Goal: Find specific page/section: Find specific page/section

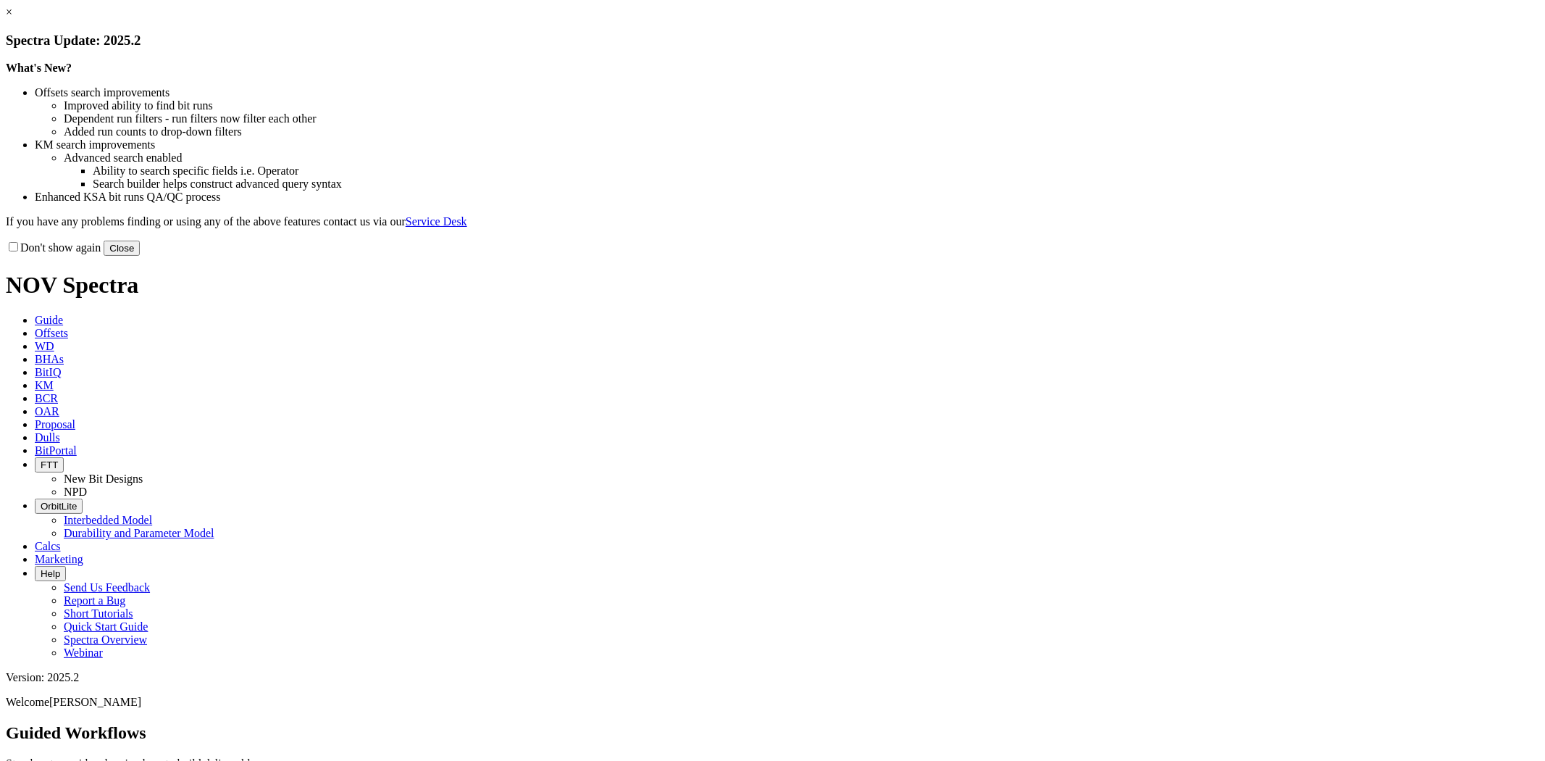
click at [12, 18] on link "×" at bounding box center [9, 12] width 7 height 12
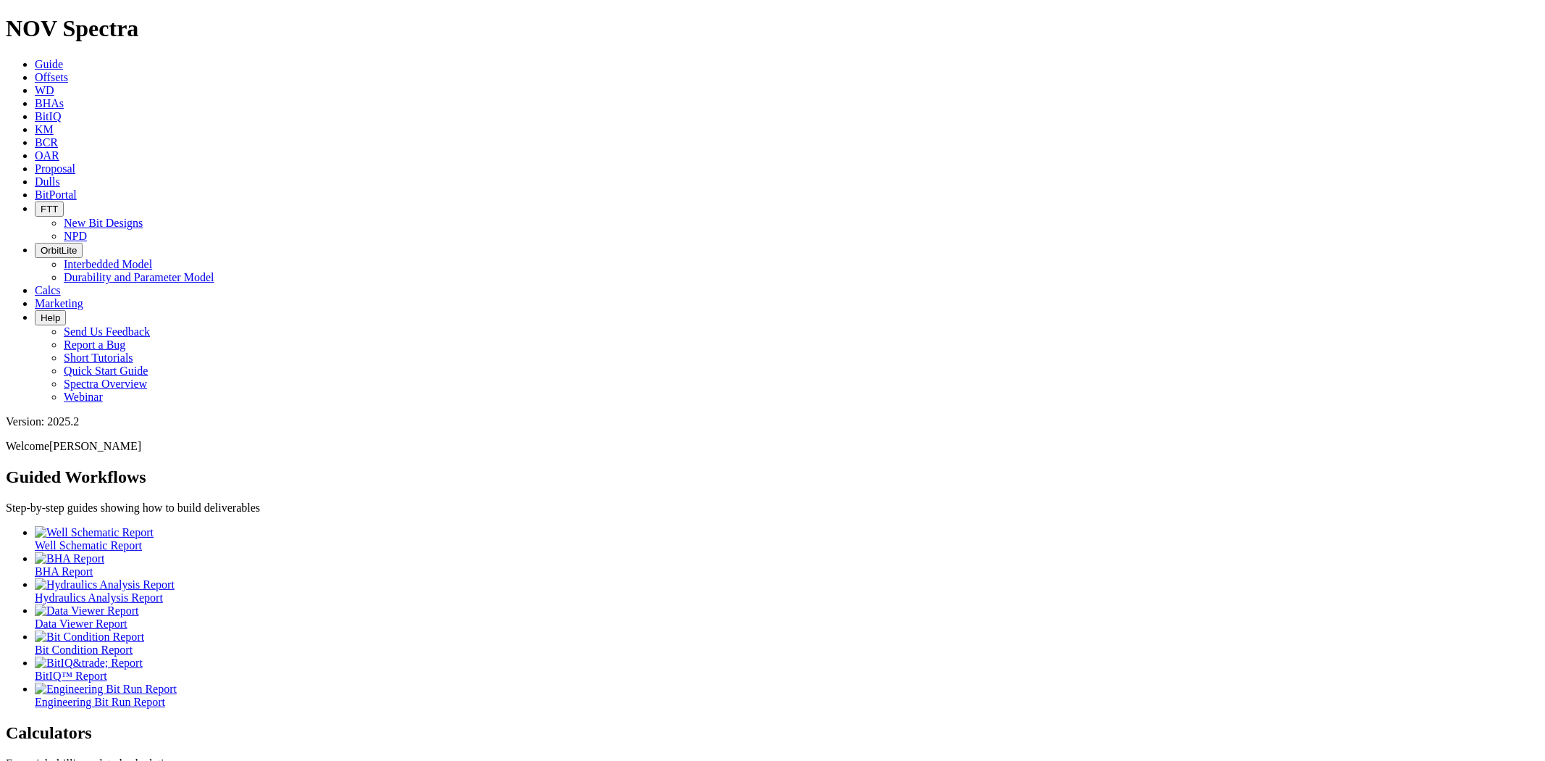
click at [1016, 526] on ul "Well Schematic Report BHA Report Hydraulics Analysis Report Data Viewer Report …" at bounding box center [773, 617] width 1534 height 183
click at [60, 175] on link "Dulls" at bounding box center [47, 181] width 25 height 12
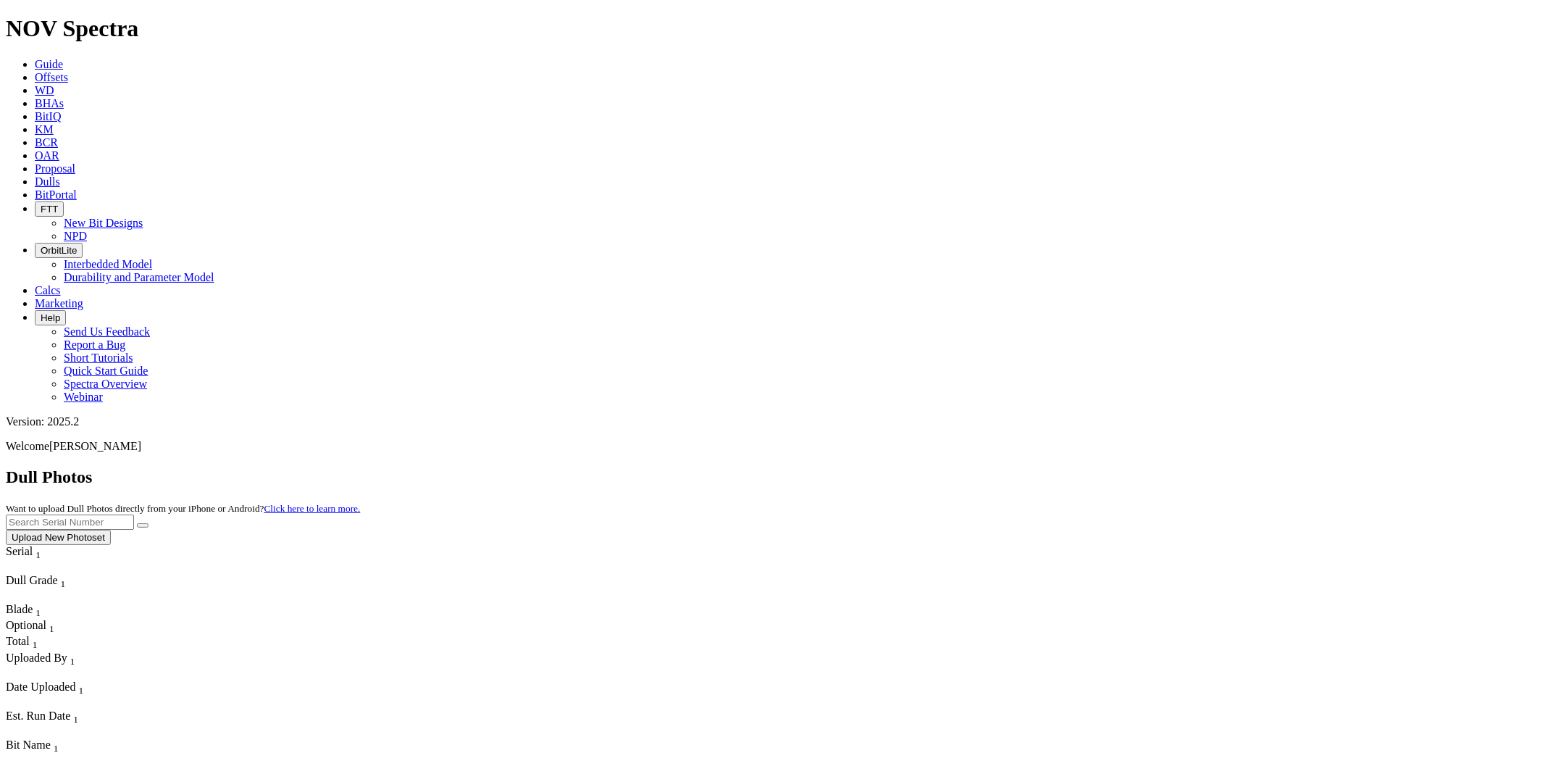
click at [134, 514] on input "text" at bounding box center [70, 521] width 128 height 15
paste input "S312808"
click at [137, 523] on button "submit" at bounding box center [143, 525] width 12 height 4
drag, startPoint x: 1255, startPoint y: 70, endPoint x: 1044, endPoint y: 69, distance: 210.8
click at [1053, 467] on div "Dull Photos Want to upload Dull Photos directly from your iPhone or Android? Cl…" at bounding box center [773, 506] width 1534 height 78
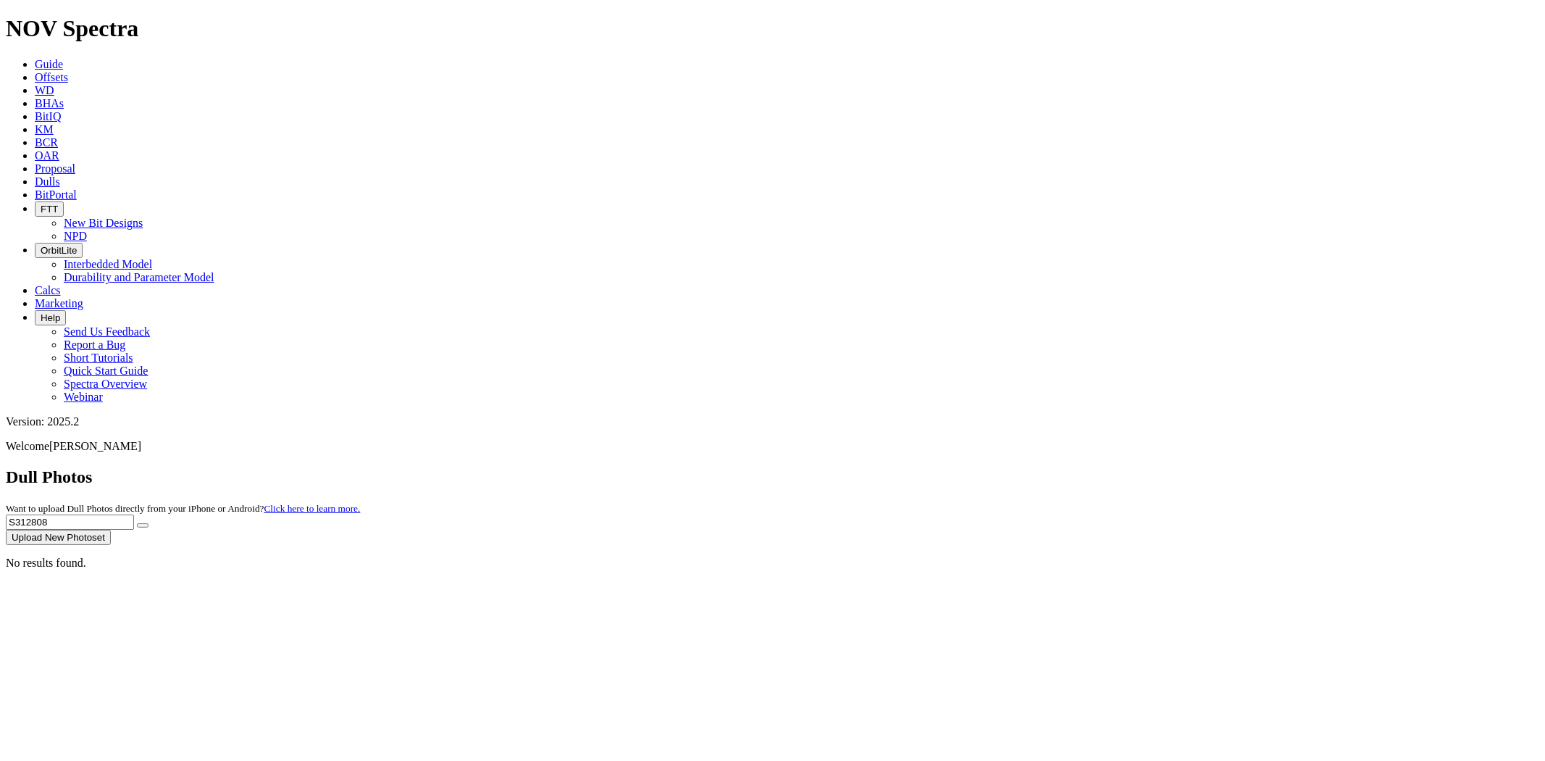
paste input "6877"
click at [137, 523] on button "submit" at bounding box center [143, 525] width 12 height 4
drag, startPoint x: 1272, startPoint y: 59, endPoint x: 1183, endPoint y: 67, distance: 88.8
click at [1154, 467] on div "Dull Photos Want to upload Dull Photos directly from your iPhone or Android? Cl…" at bounding box center [773, 506] width 1534 height 78
paste input "8031"
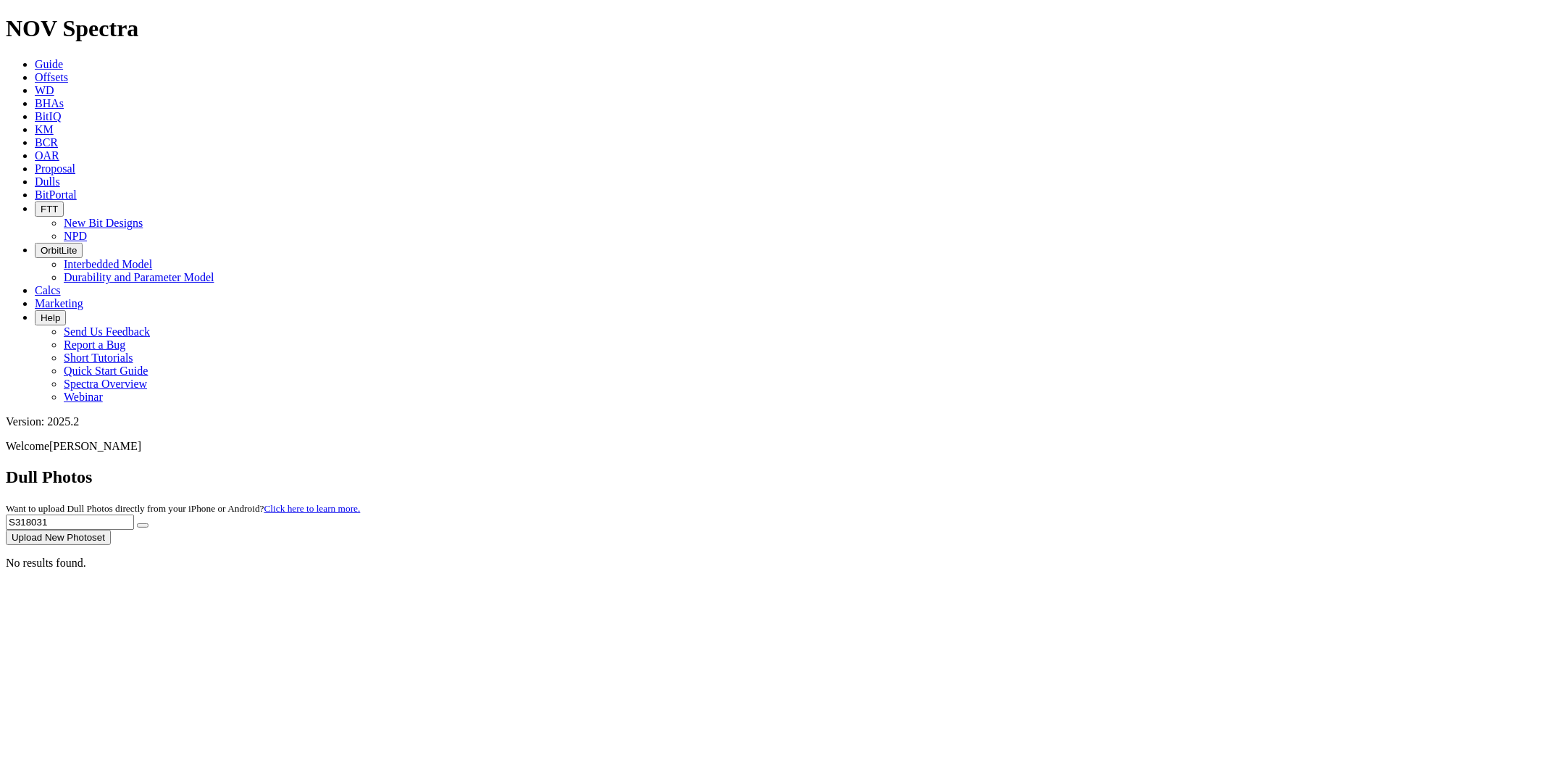
click at [137, 523] on button "submit" at bounding box center [143, 525] width 12 height 4
drag, startPoint x: 1266, startPoint y: 59, endPoint x: 1183, endPoint y: 62, distance: 82.6
click at [1183, 467] on div "Dull Photos Want to upload Dull Photos directly from your iPhone or Android? Cl…" at bounding box center [773, 506] width 1534 height 78
click at [137, 523] on button "submit" at bounding box center [143, 525] width 12 height 4
drag, startPoint x: 1253, startPoint y: 63, endPoint x: 1125, endPoint y: 70, distance: 128.4
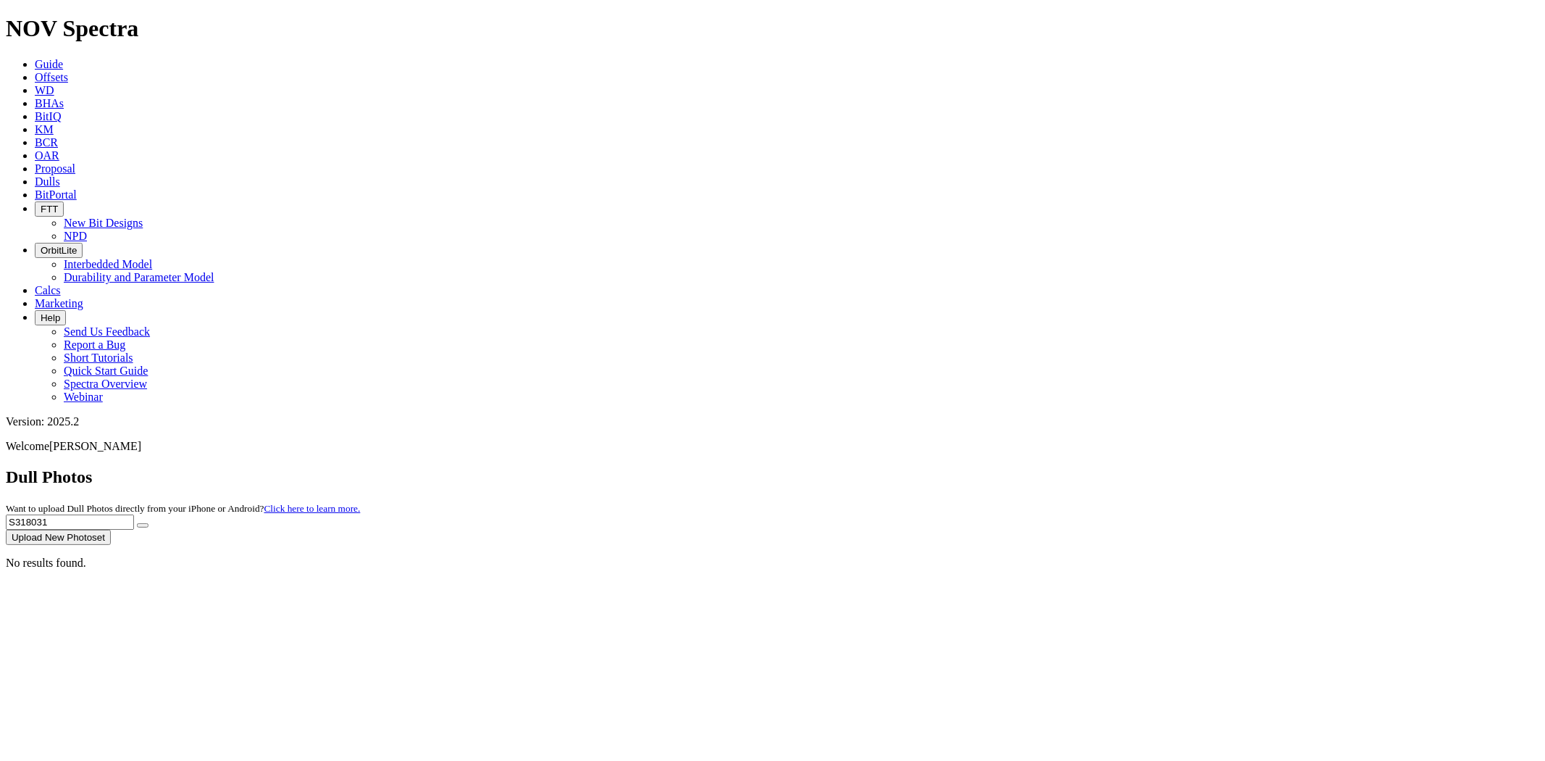
click at [1125, 467] on div "Dull Photos Want to upload Dull Photos directly from your iPhone or Android? Cl…" at bounding box center [773, 506] width 1534 height 78
paste input "286812"
click at [137, 523] on button "submit" at bounding box center [143, 525] width 12 height 4
drag, startPoint x: 1254, startPoint y: 69, endPoint x: 1178, endPoint y: 75, distance: 76.4
click at [1178, 467] on div "Dull Photos Want to upload Dull Photos directly from your iPhone or Android? Cl…" at bounding box center [773, 506] width 1534 height 78
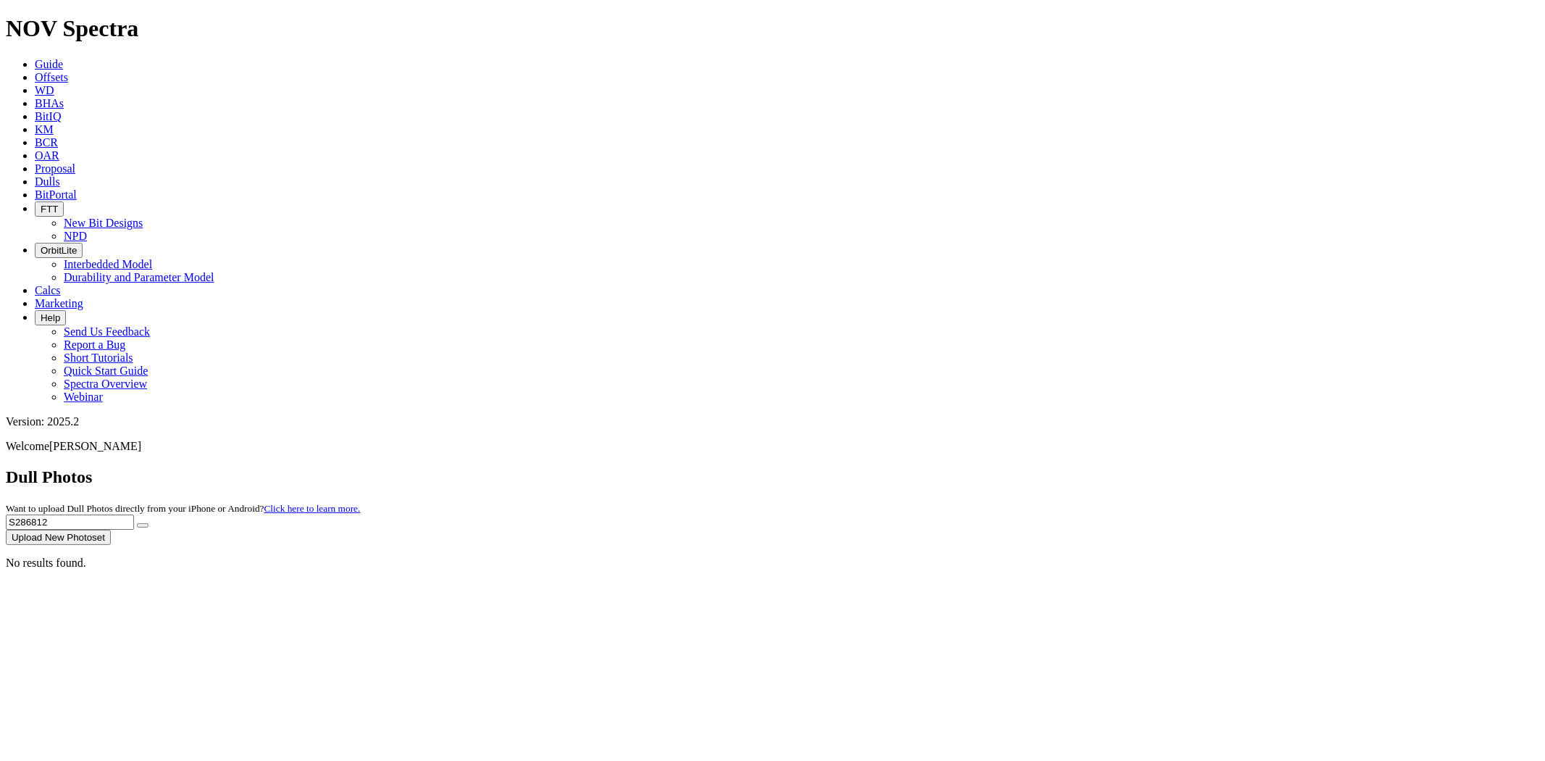
click at [137, 523] on button "submit" at bounding box center [143, 525] width 12 height 4
drag, startPoint x: 1253, startPoint y: 67, endPoint x: 1161, endPoint y: 63, distance: 92.1
click at [1161, 467] on div "Dull Photos Want to upload Dull Photos directly from your iPhone or Android? Cl…" at bounding box center [773, 506] width 1534 height 78
paste input "304970"
click at [137, 523] on button "submit" at bounding box center [143, 525] width 12 height 4
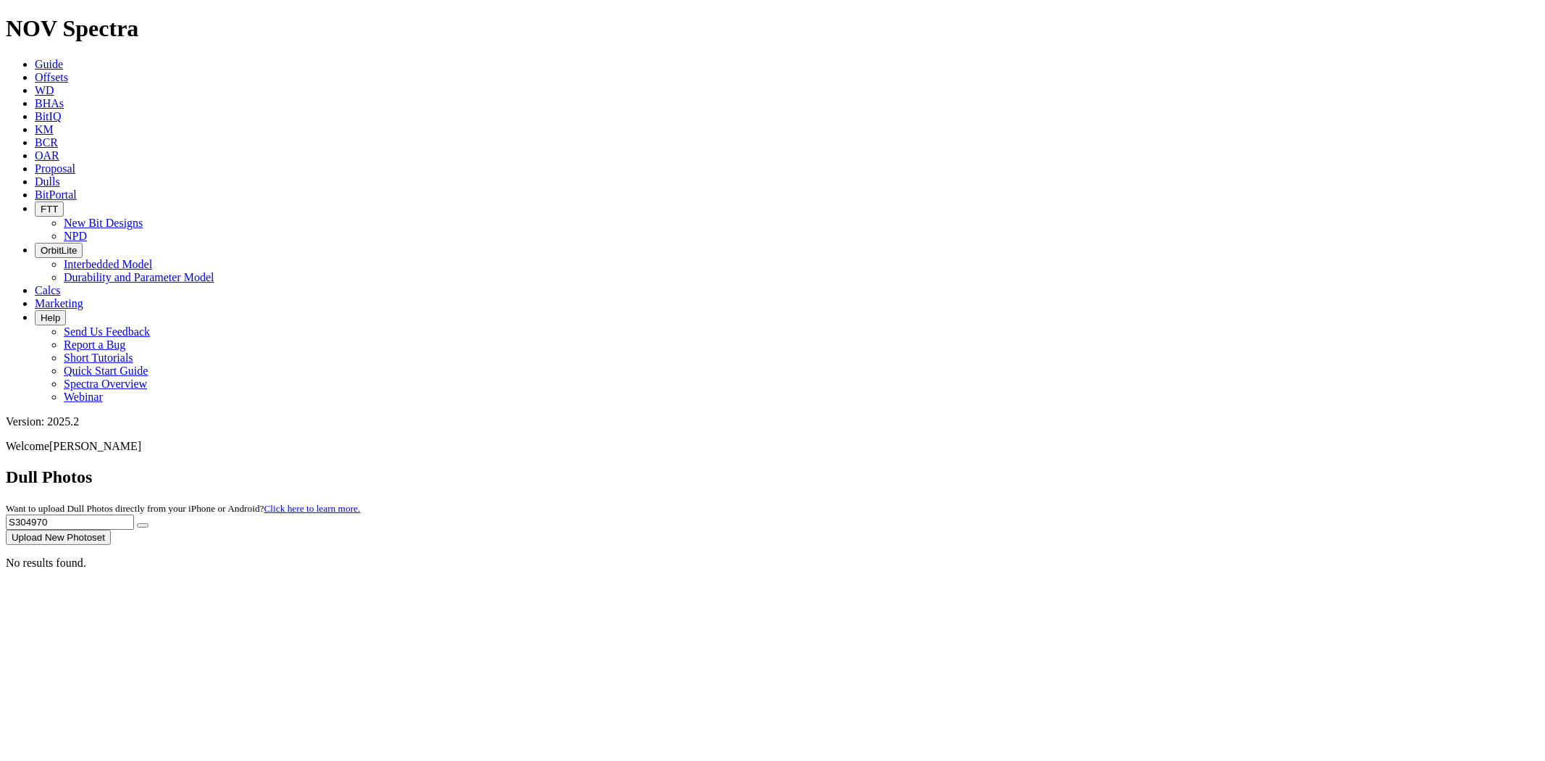
drag, startPoint x: 1248, startPoint y: 67, endPoint x: 1080, endPoint y: 70, distance: 167.4
click at [1080, 467] on div "Dull Photos Want to upload Dull Photos directly from your iPhone or Android? Cl…" at bounding box center [773, 506] width 1534 height 78
click at [137, 523] on button "submit" at bounding box center [143, 525] width 12 height 4
drag, startPoint x: 1242, startPoint y: 64, endPoint x: 1106, endPoint y: 69, distance: 135.6
click at [1106, 467] on div "Dull Photos Want to upload Dull Photos directly from your iPhone or Android? Cl…" at bounding box center [773, 506] width 1534 height 78
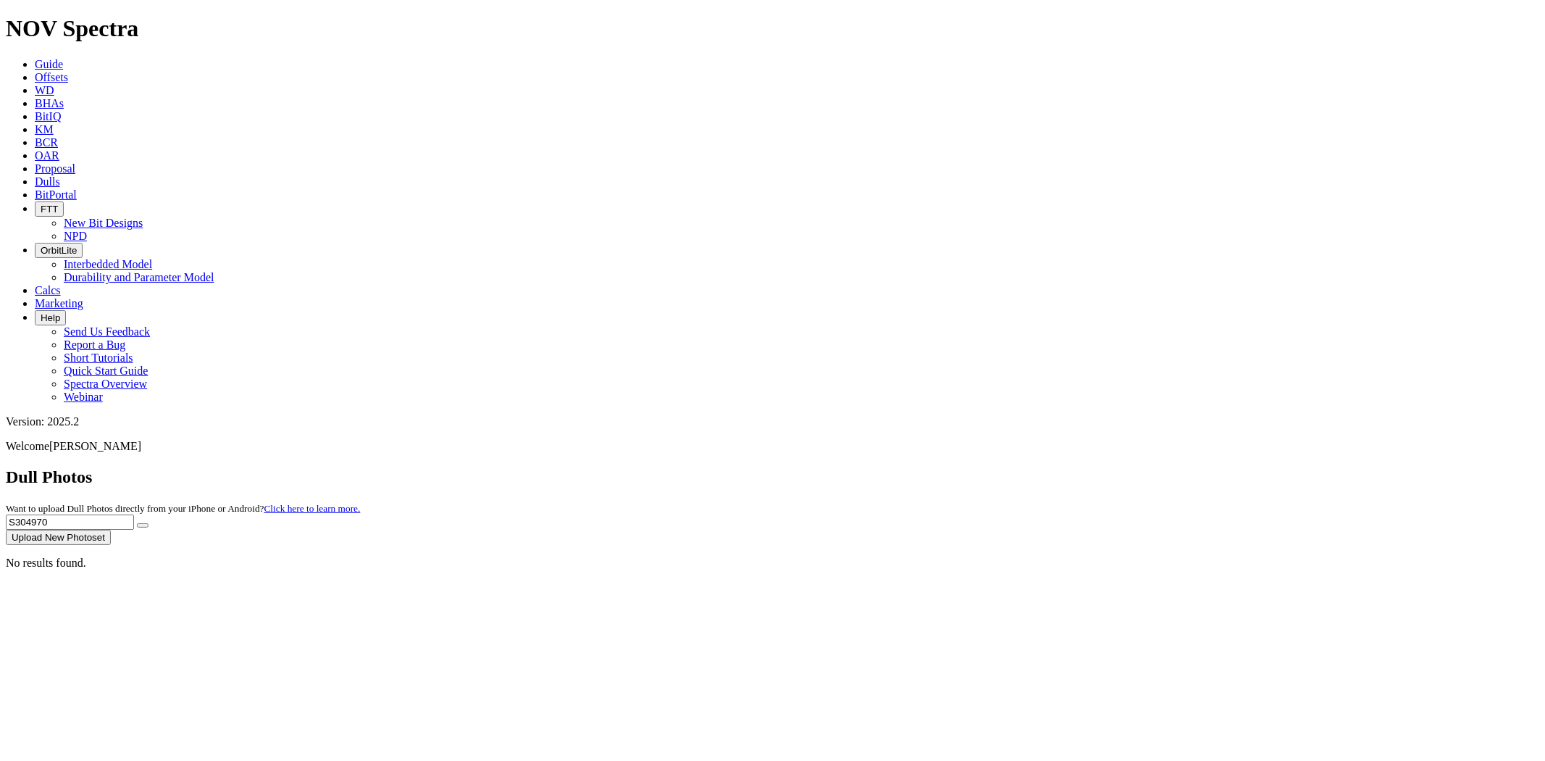
paste input "15545"
click at [137, 523] on button "submit" at bounding box center [143, 525] width 12 height 4
drag, startPoint x: 1277, startPoint y: 70, endPoint x: 1069, endPoint y: 67, distance: 208.7
click at [1069, 467] on div "Dull Photos Want to upload Dull Photos directly from your iPhone or Android? Cl…" at bounding box center [773, 506] width 1534 height 78
paste input "0869"
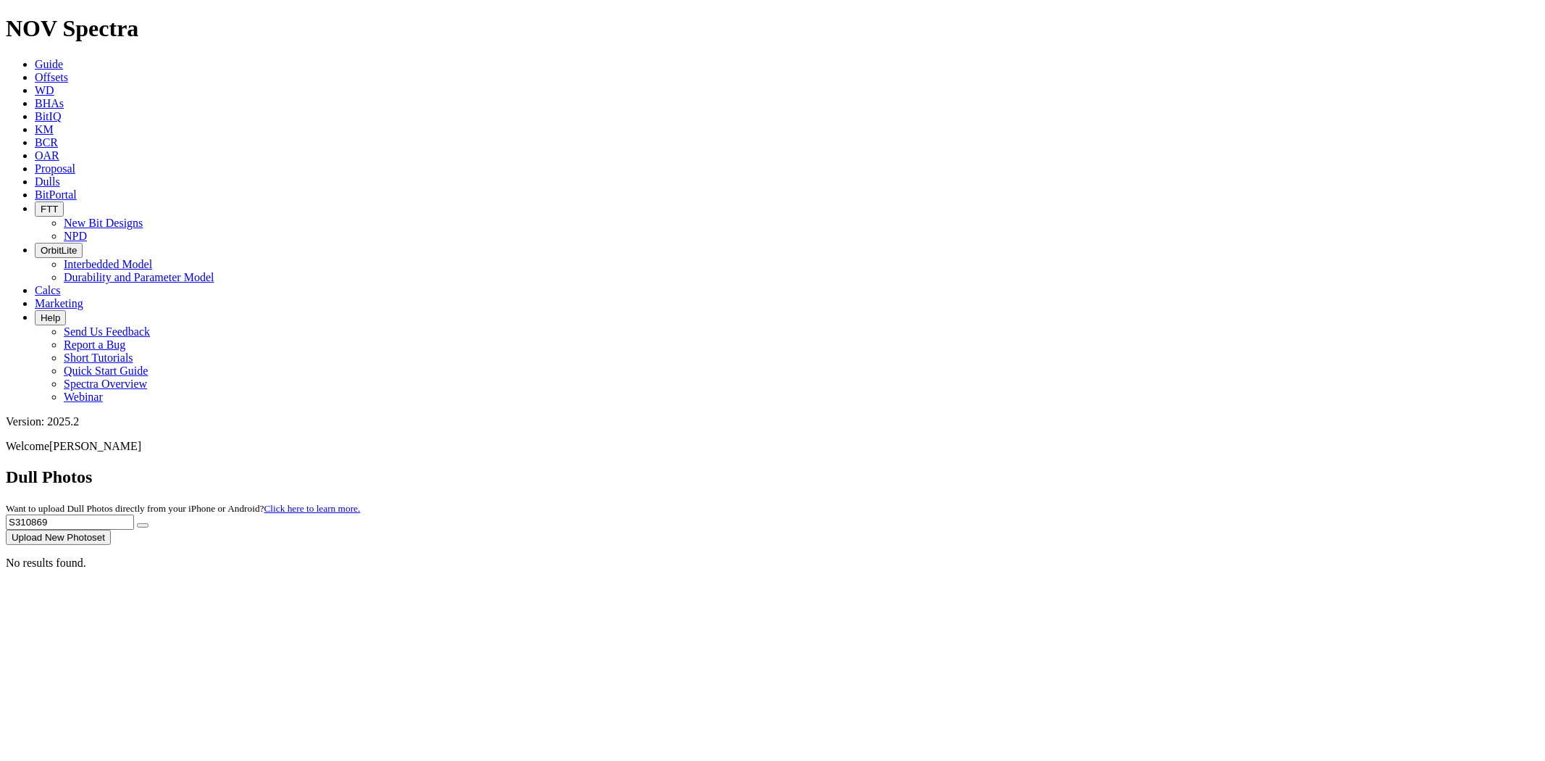
click at [137, 523] on button "submit" at bounding box center [143, 525] width 12 height 4
drag, startPoint x: 1264, startPoint y: 64, endPoint x: 1110, endPoint y: 62, distance: 154.3
click at [1111, 467] on div "Dull Photos Want to upload Dull Photos directly from your iPhone or Android? Cl…" at bounding box center [773, 506] width 1534 height 78
paste input "5235"
click at [137, 523] on button "submit" at bounding box center [143, 525] width 12 height 4
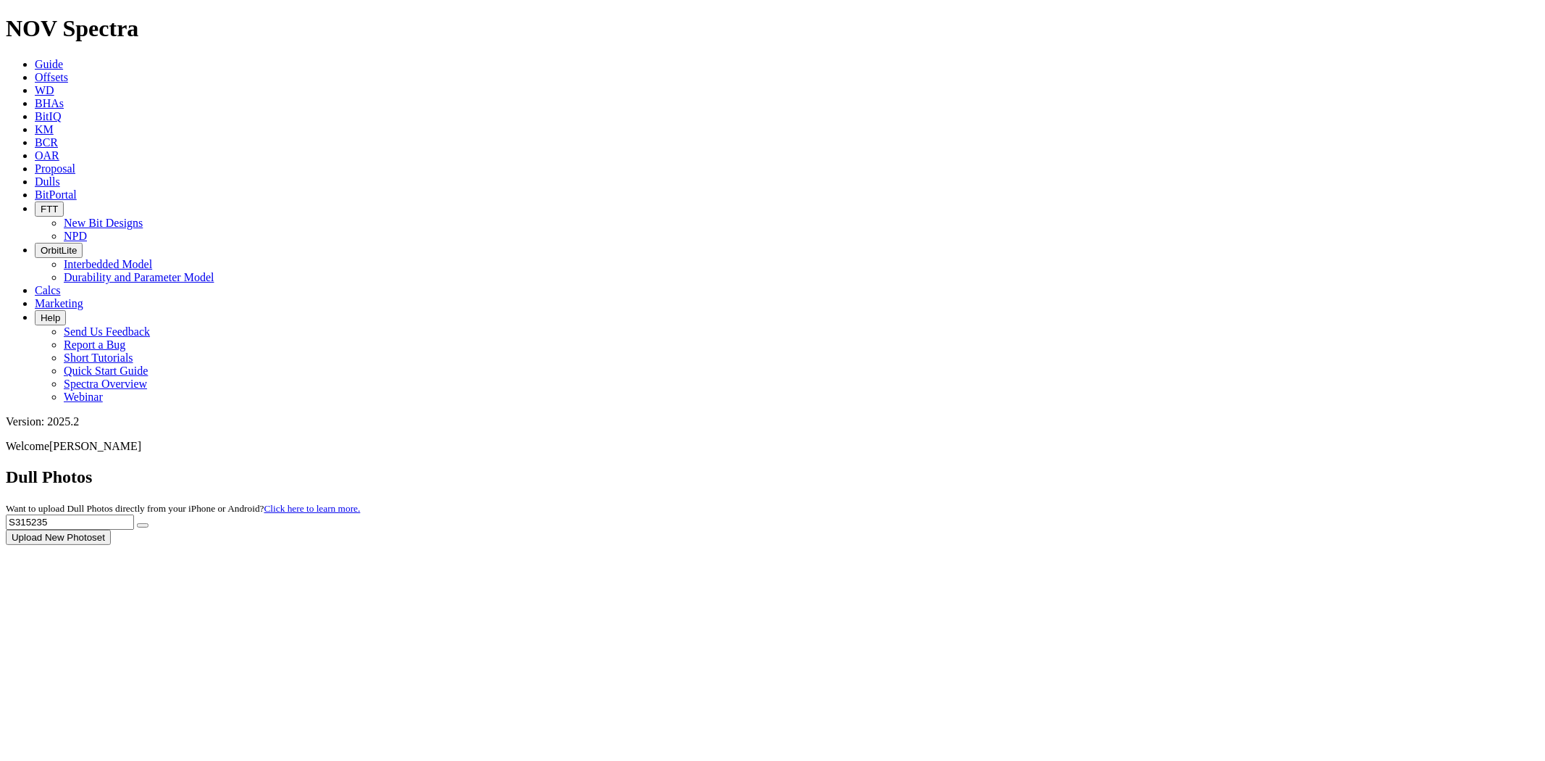
click at [134, 514] on input "S315235" at bounding box center [70, 521] width 128 height 15
click at [137, 523] on button "submit" at bounding box center [143, 525] width 12 height 4
drag, startPoint x: 1290, startPoint y: 68, endPoint x: 972, endPoint y: 104, distance: 320.8
paste input "T313849"
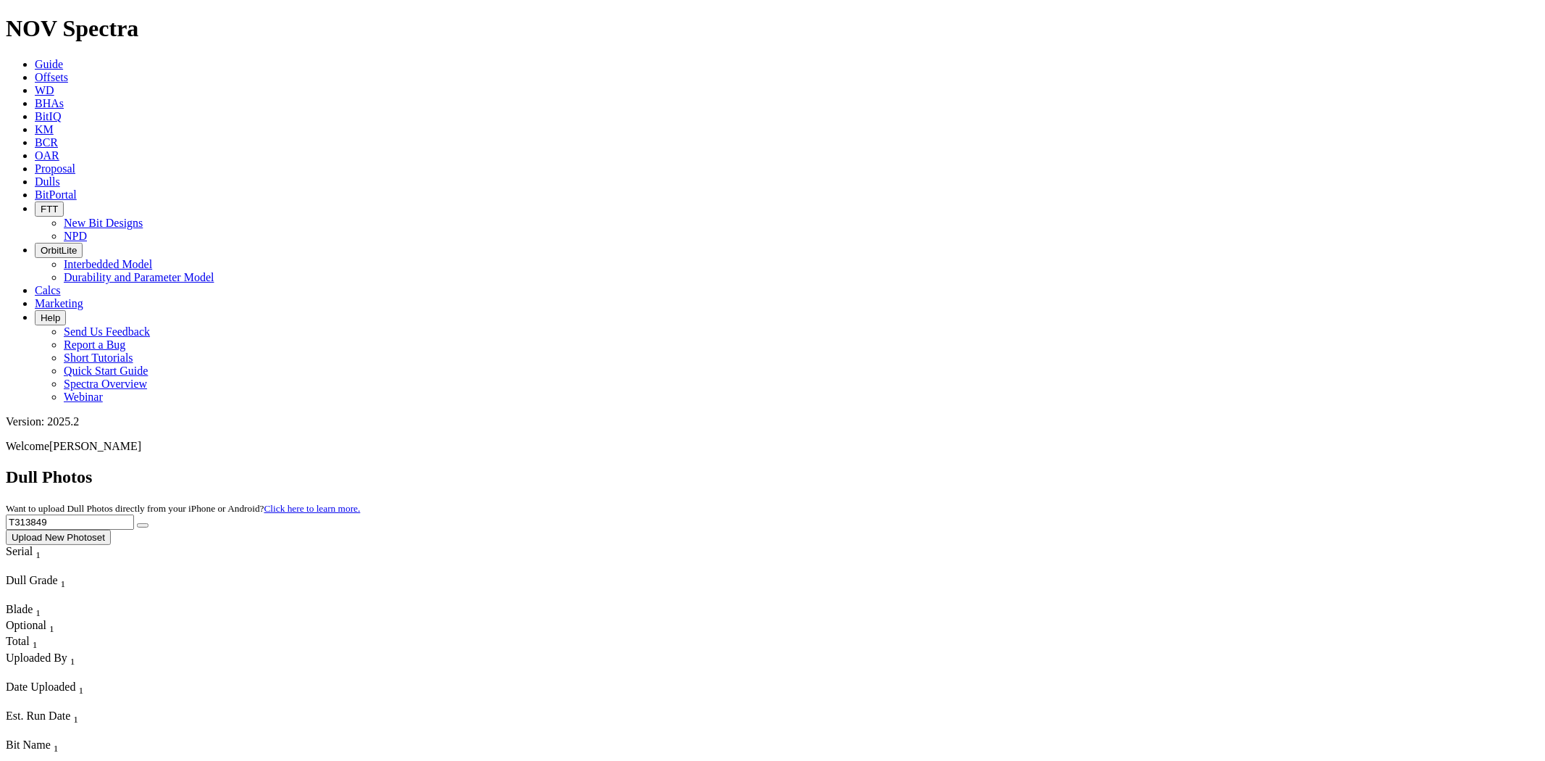
click at [137, 523] on button "submit" at bounding box center [143, 525] width 12 height 4
drag, startPoint x: 1263, startPoint y: 65, endPoint x: 995, endPoint y: 71, distance: 268.1
click at [997, 467] on div "Dull Photos Want to upload Dull Photos directly from your iPhone or Android? Cl…" at bounding box center [773, 506] width 1534 height 78
paste input "S30908"
click at [137, 523] on button "submit" at bounding box center [143, 525] width 12 height 4
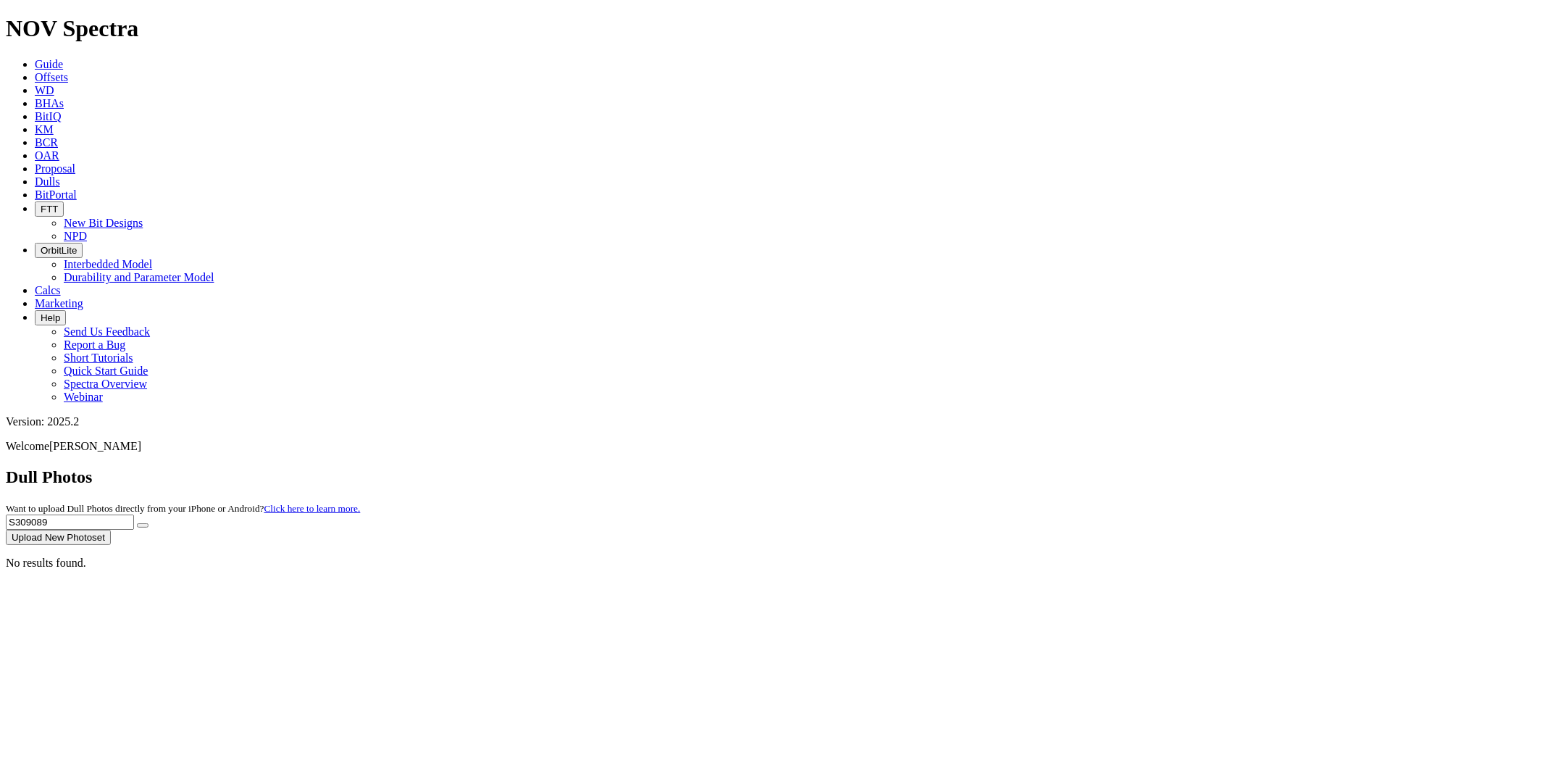
drag, startPoint x: 1252, startPoint y: 63, endPoint x: 1111, endPoint y: 75, distance: 141.0
click at [1112, 467] on div "Dull Photos Want to upload Dull Photos directly from your iPhone or Android? Cl…" at bounding box center [773, 506] width 1534 height 78
paste input "16544"
click at [137, 523] on button "submit" at bounding box center [143, 525] width 12 height 4
drag, startPoint x: 1257, startPoint y: 67, endPoint x: 1027, endPoint y: 73, distance: 230.5
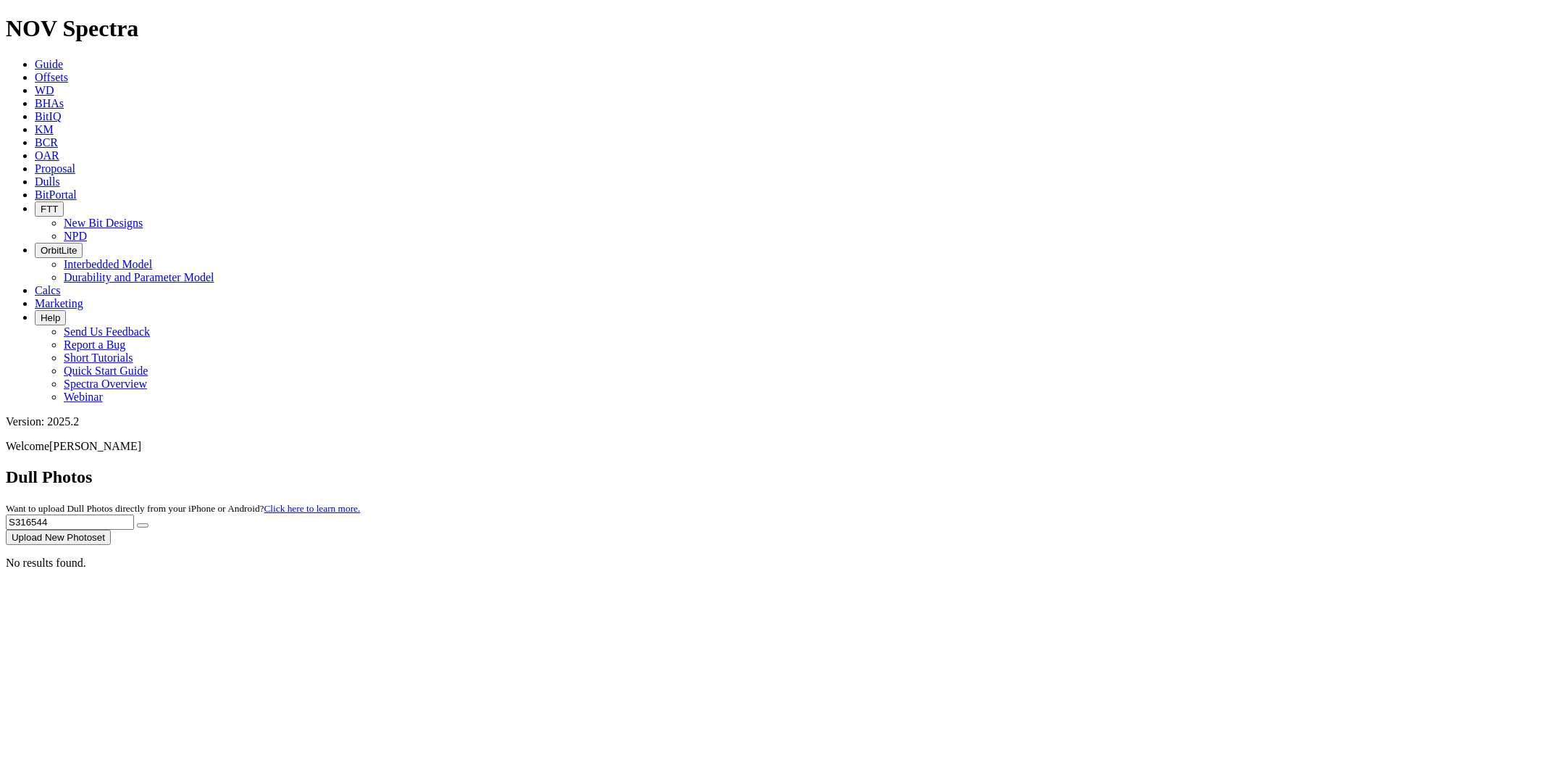
click at [1042, 467] on div "Dull Photos Want to upload Dull Photos directly from your iPhone or Android? Cl…" at bounding box center [773, 506] width 1534 height 78
paste input "4895"
click at [137, 523] on button "submit" at bounding box center [143, 525] width 12 height 4
drag, startPoint x: 1244, startPoint y: 66, endPoint x: 1122, endPoint y: 70, distance: 122.5
click at [1122, 467] on div "Dull Photos Want to upload Dull Photos directly from your iPhone or Android? Cl…" at bounding box center [773, 506] width 1534 height 78
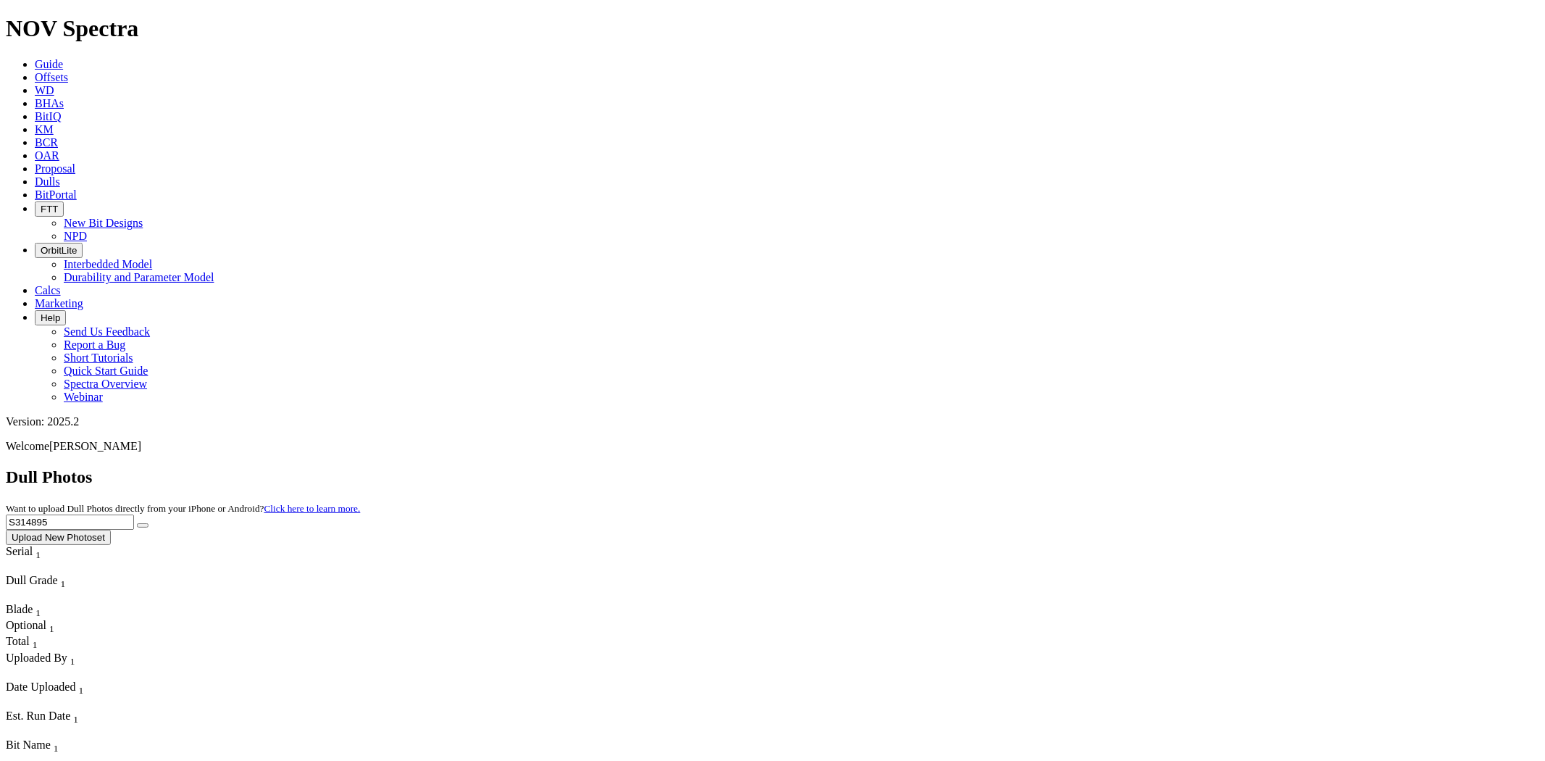
paste input "3832"
click at [137, 523] on button "submit" at bounding box center [143, 525] width 12 height 4
click at [697, 556] on div "No results found." at bounding box center [773, 562] width 1534 height 13
drag, startPoint x: 1248, startPoint y: 67, endPoint x: 1132, endPoint y: 78, distance: 116.4
click at [1132, 467] on div "Dull Photos Want to upload Dull Photos directly from your iPhone or Android? Cl…" at bounding box center [773, 506] width 1534 height 78
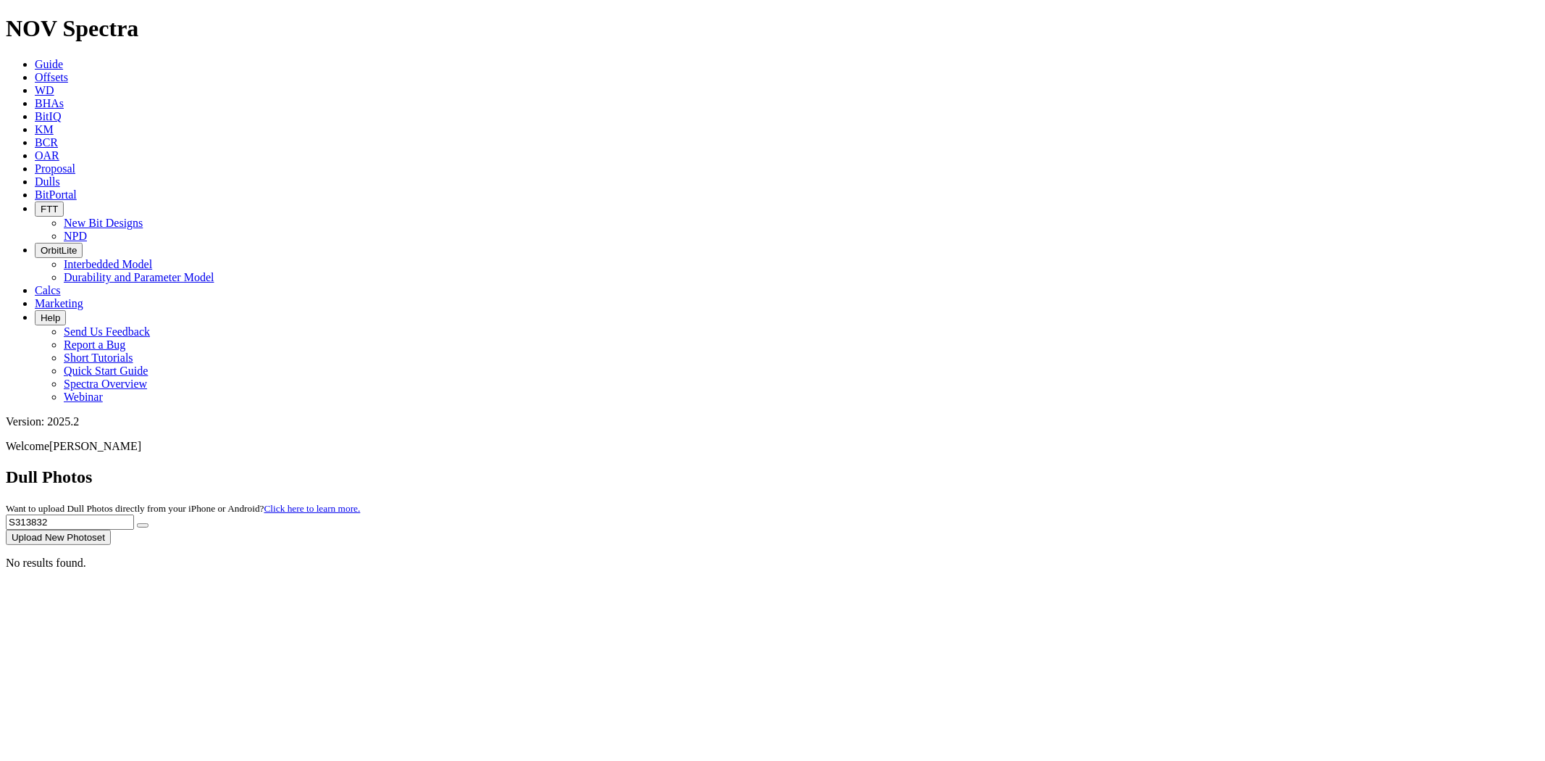
paste input "2279"
type input "S312279"
click at [137, 523] on button "submit" at bounding box center [143, 525] width 12 height 4
drag, startPoint x: 1258, startPoint y: 61, endPoint x: 1186, endPoint y: 61, distance: 72.5
click at [1186, 467] on div "Dull Photos Want to upload Dull Photos directly from your iPhone or Android? Cl…" at bounding box center [773, 506] width 1534 height 78
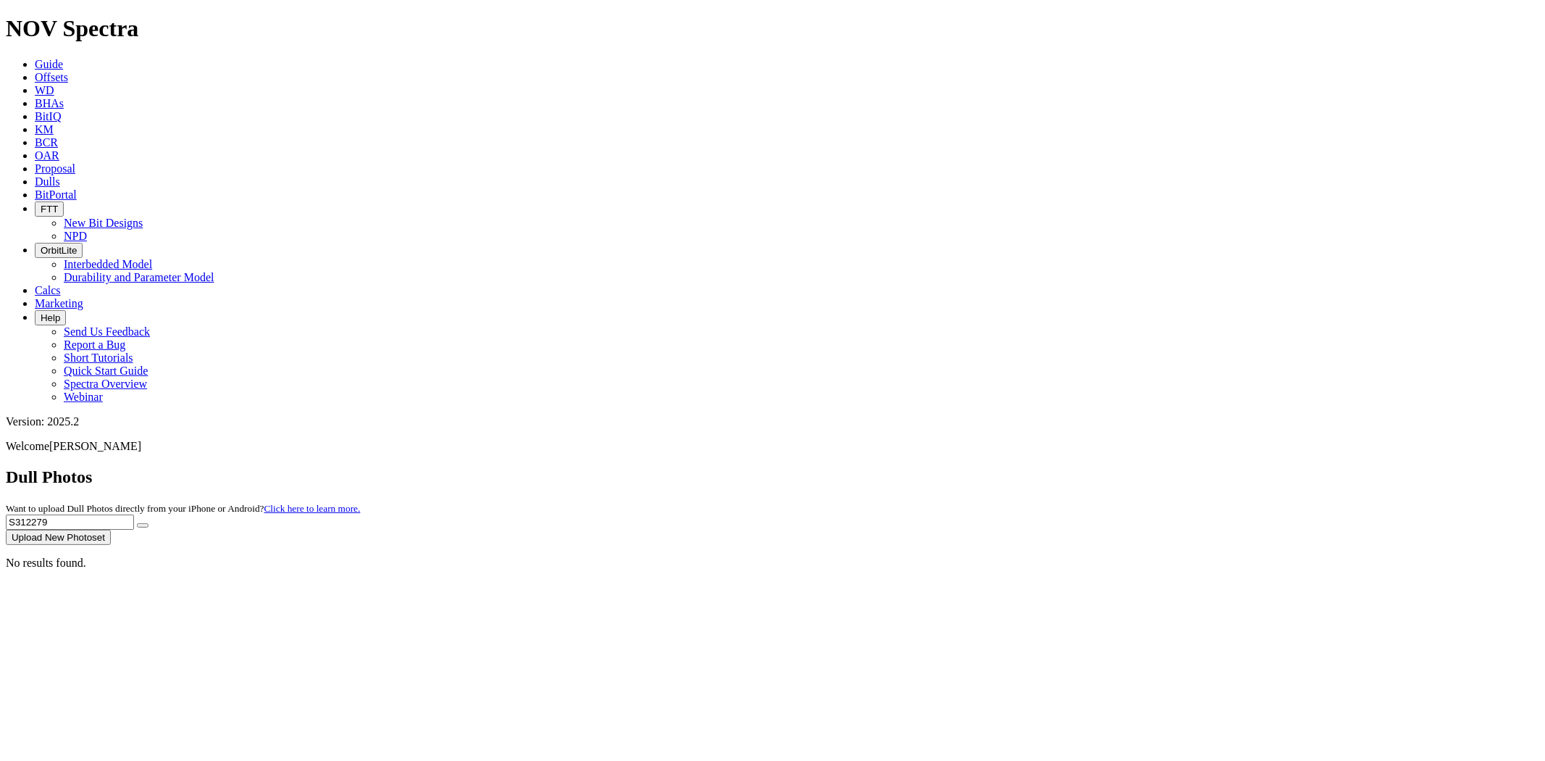
drag, startPoint x: 1215, startPoint y: 60, endPoint x: 1203, endPoint y: 83, distance: 26.3
click at [1201, 467] on div "Dull Photos Want to upload Dull Photos directly from your iPhone or Android? Cl…" at bounding box center [773, 506] width 1534 height 78
drag, startPoint x: 1245, startPoint y: 65, endPoint x: 1164, endPoint y: 69, distance: 80.5
click at [1165, 467] on div "Dull Photos Want to upload Dull Photos directly from your iPhone or Android? Cl…" at bounding box center [773, 506] width 1534 height 78
paste input "S312279"
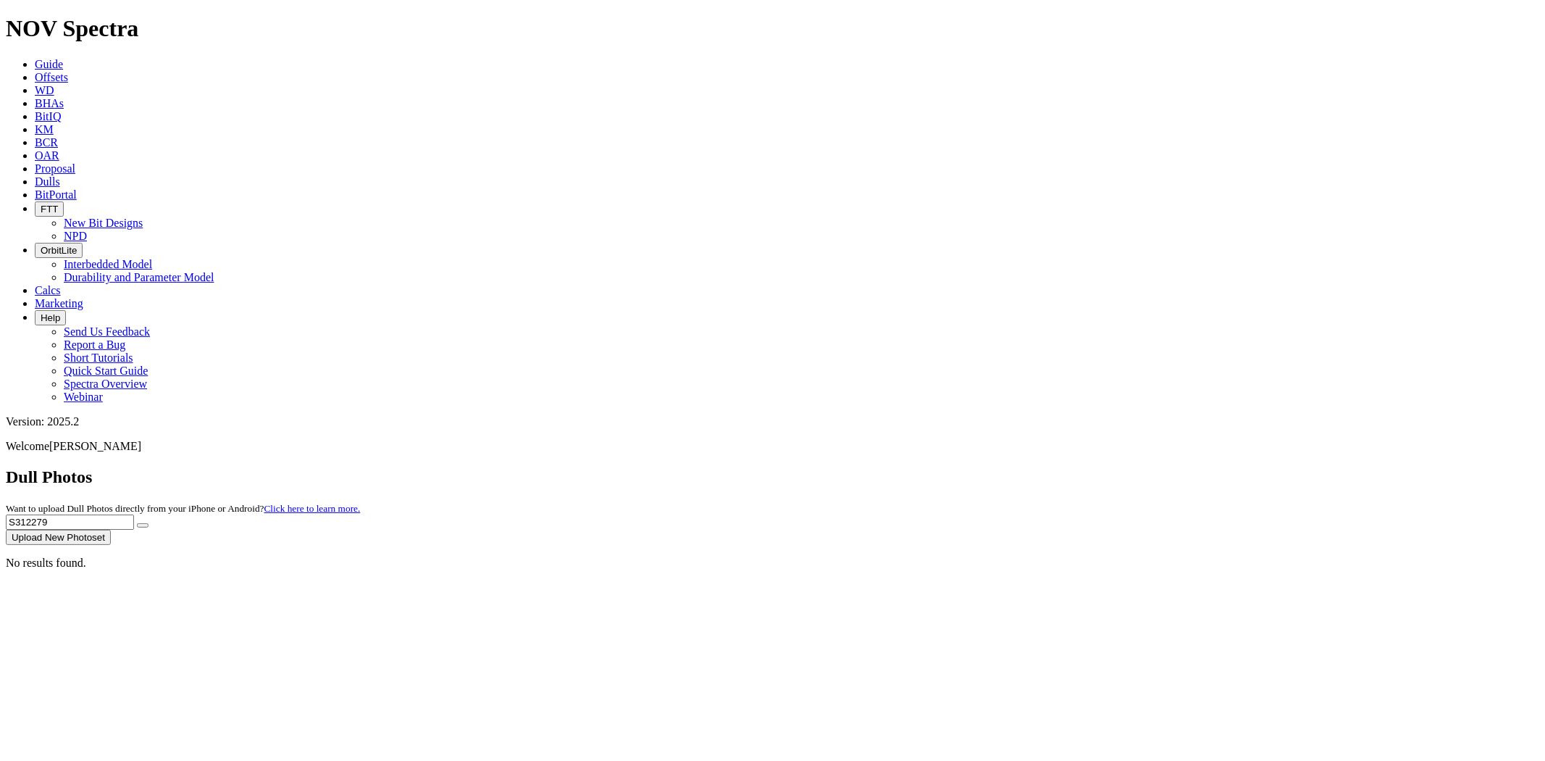
click at [137, 523] on button "submit" at bounding box center [143, 525] width 12 height 4
drag, startPoint x: 1301, startPoint y: 65, endPoint x: 1181, endPoint y: 75, distance: 120.7
click at [1181, 467] on div "Dull Photos Want to upload Dull Photos directly from your iPhone or Android? Cl…" at bounding box center [773, 506] width 1534 height 78
paste input "463"
click at [137, 523] on button "submit" at bounding box center [143, 525] width 12 height 4
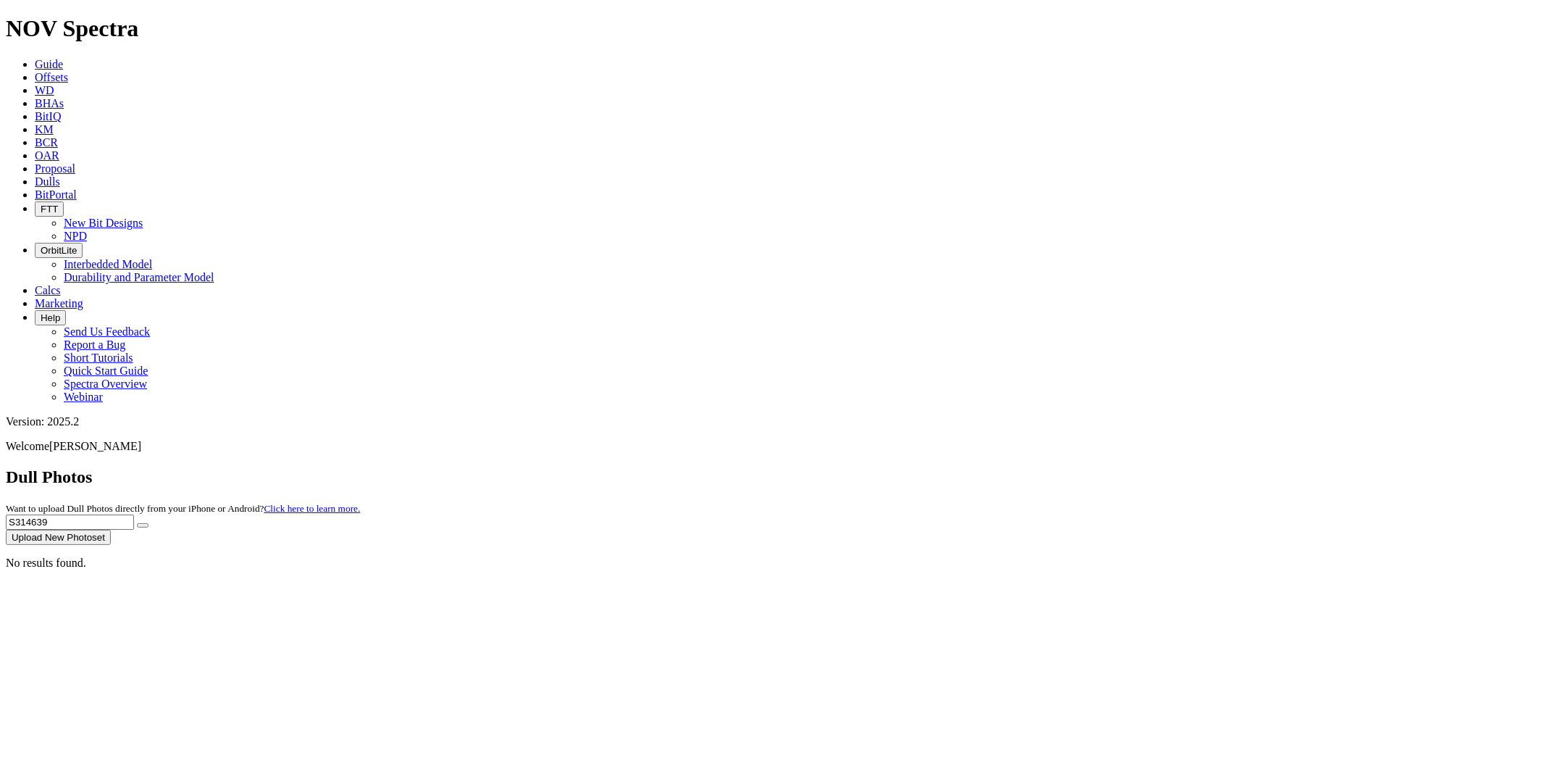
drag, startPoint x: 1258, startPoint y: 68, endPoint x: 1032, endPoint y: 66, distance: 226.1
click at [1033, 467] on div "Dull Photos Want to upload Dull Photos directly from your iPhone or Android? Cl…" at bounding box center [773, 506] width 1534 height 78
paste input "231287"
click at [137, 523] on button "submit" at bounding box center [143, 525] width 12 height 4
click at [134, 514] on input "S231287" at bounding box center [70, 521] width 128 height 15
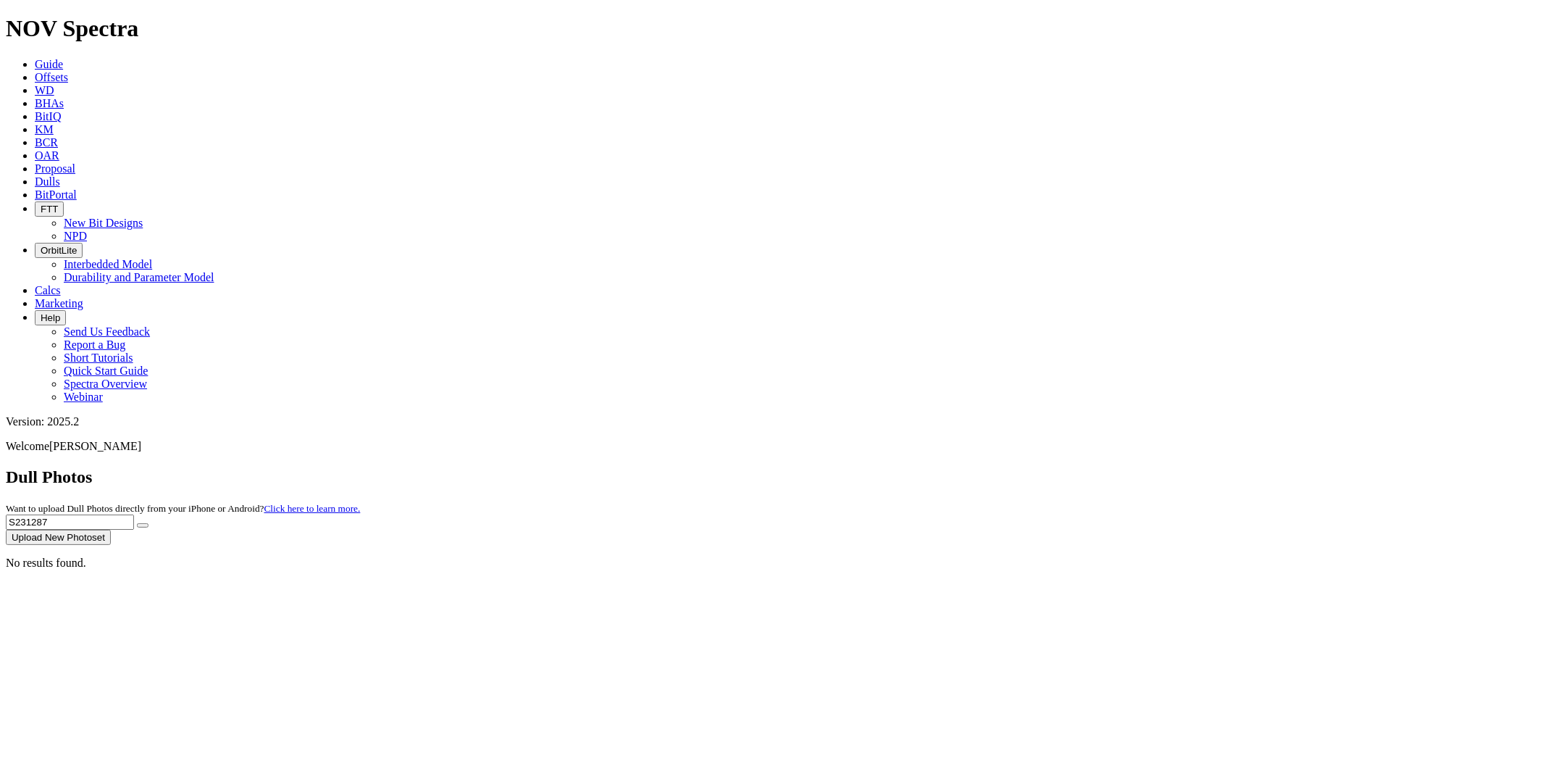
click at [137, 523] on button "submit" at bounding box center [143, 525] width 12 height 4
drag, startPoint x: 1212, startPoint y: 67, endPoint x: 1127, endPoint y: 70, distance: 84.8
click at [1134, 467] on div "Dull Photos Want to upload Dull Photos directly from your iPhone or Android? Cl…" at bounding box center [773, 506] width 1534 height 78
paste input "314971"
click at [137, 523] on button "submit" at bounding box center [143, 525] width 12 height 4
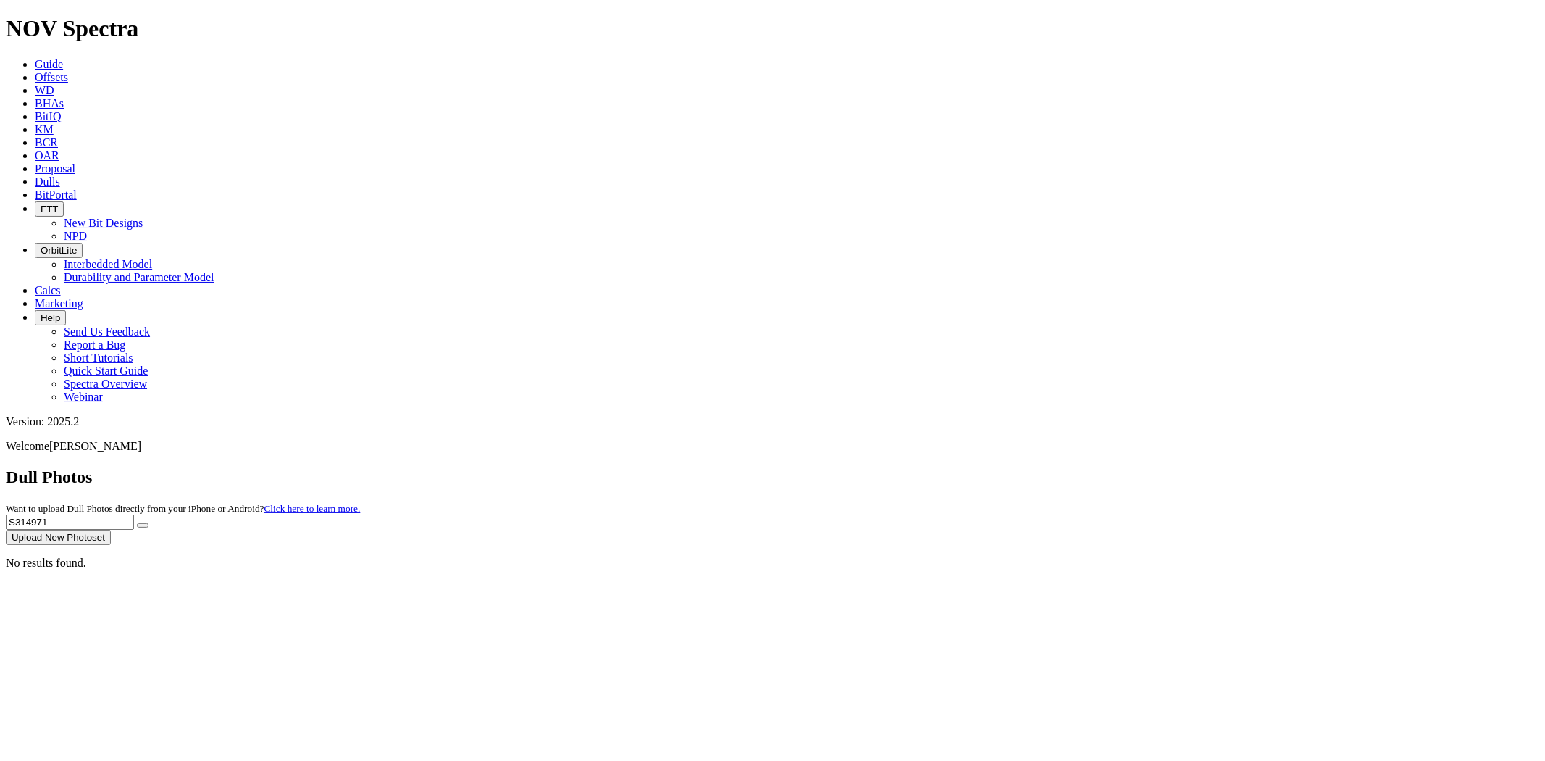
drag, startPoint x: 1262, startPoint y: 62, endPoint x: 1132, endPoint y: 80, distance: 130.9
click at [1132, 467] on div "Dull Photos Want to upload Dull Photos directly from your iPhone or Android? Cl…" at bounding box center [773, 506] width 1534 height 78
click at [137, 523] on button "submit" at bounding box center [143, 525] width 12 height 4
drag, startPoint x: 1272, startPoint y: 70, endPoint x: 1138, endPoint y: 72, distance: 133.3
click at [1143, 467] on div "Dull Photos Want to upload Dull Photos directly from your iPhone or Android? Cl…" at bounding box center [773, 506] width 1534 height 78
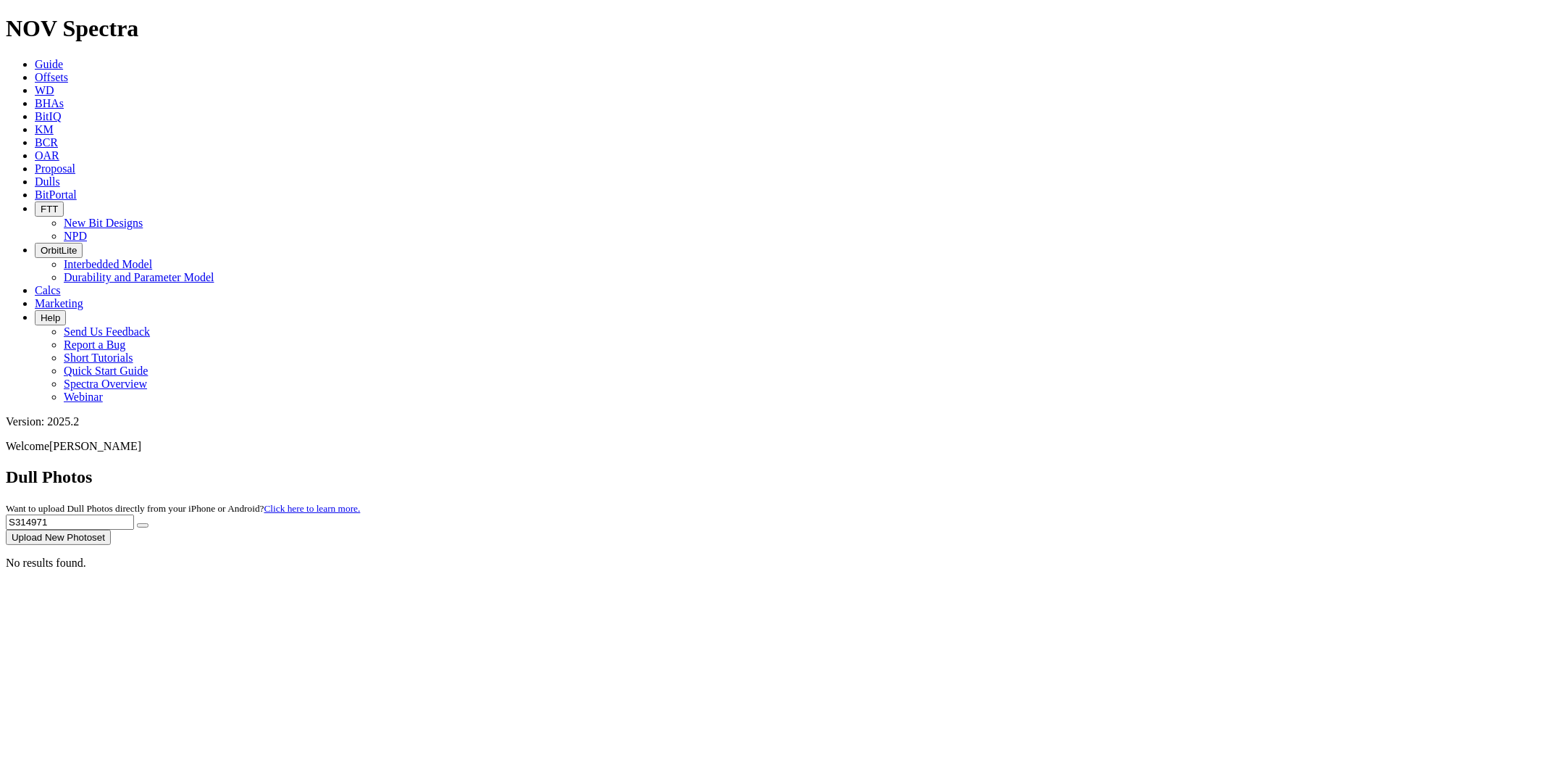
paste input "894"
click at [137, 523] on button "submit" at bounding box center [143, 525] width 12 height 4
drag, startPoint x: 1271, startPoint y: 63, endPoint x: 1081, endPoint y: 68, distance: 189.9
click at [1081, 467] on div "Dull Photos Want to upload Dull Photos directly from your iPhone or Android? Cl…" at bounding box center [773, 506] width 1534 height 78
paste input "5547"
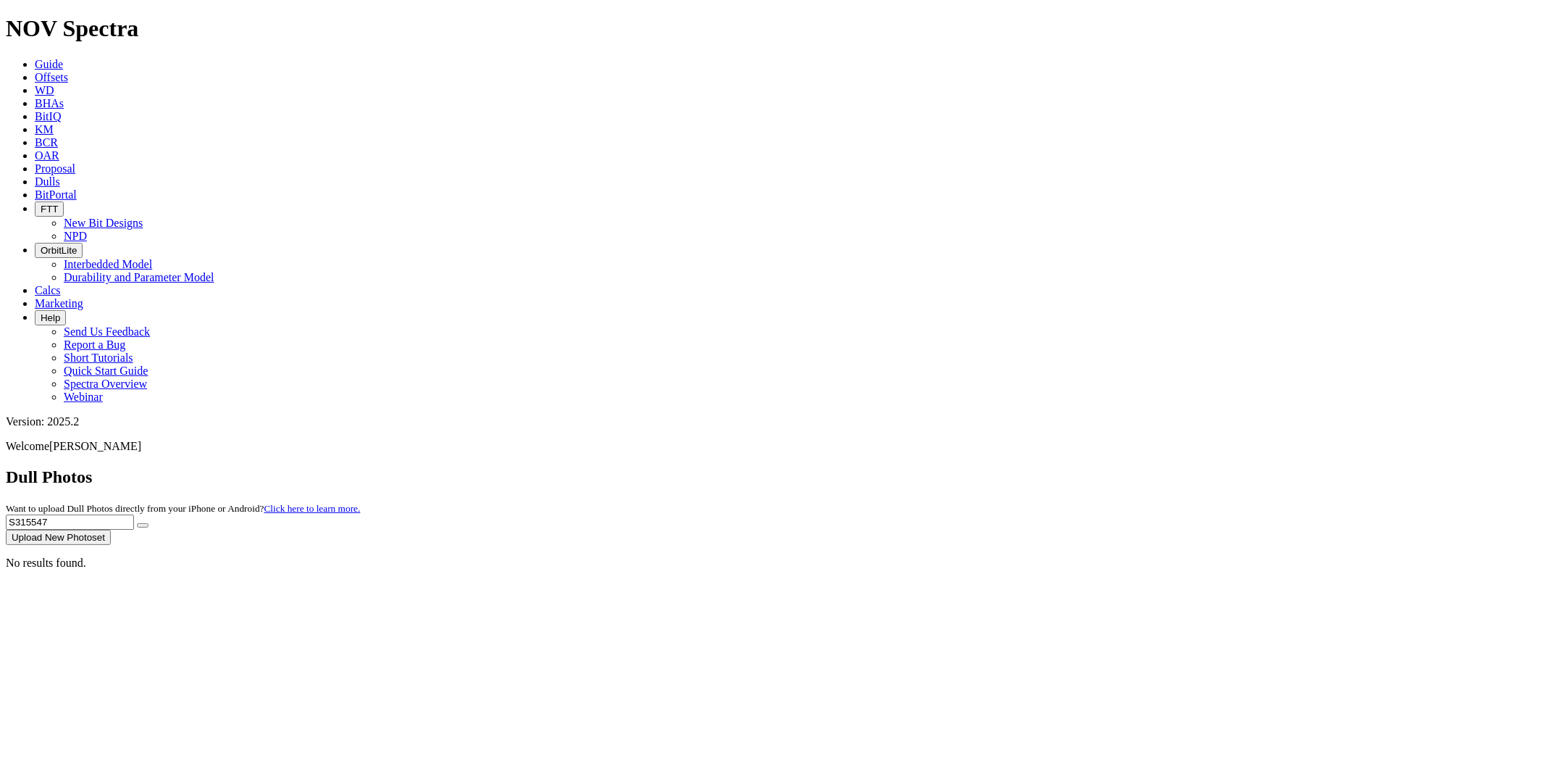
click at [137, 523] on button "submit" at bounding box center [143, 525] width 12 height 4
drag, startPoint x: 1243, startPoint y: 58, endPoint x: 1172, endPoint y: 72, distance: 73.2
click at [1172, 467] on div "Dull Photos Want to upload Dull Photos directly from your iPhone or Android? Cl…" at bounding box center [773, 506] width 1534 height 78
paste input "04970"
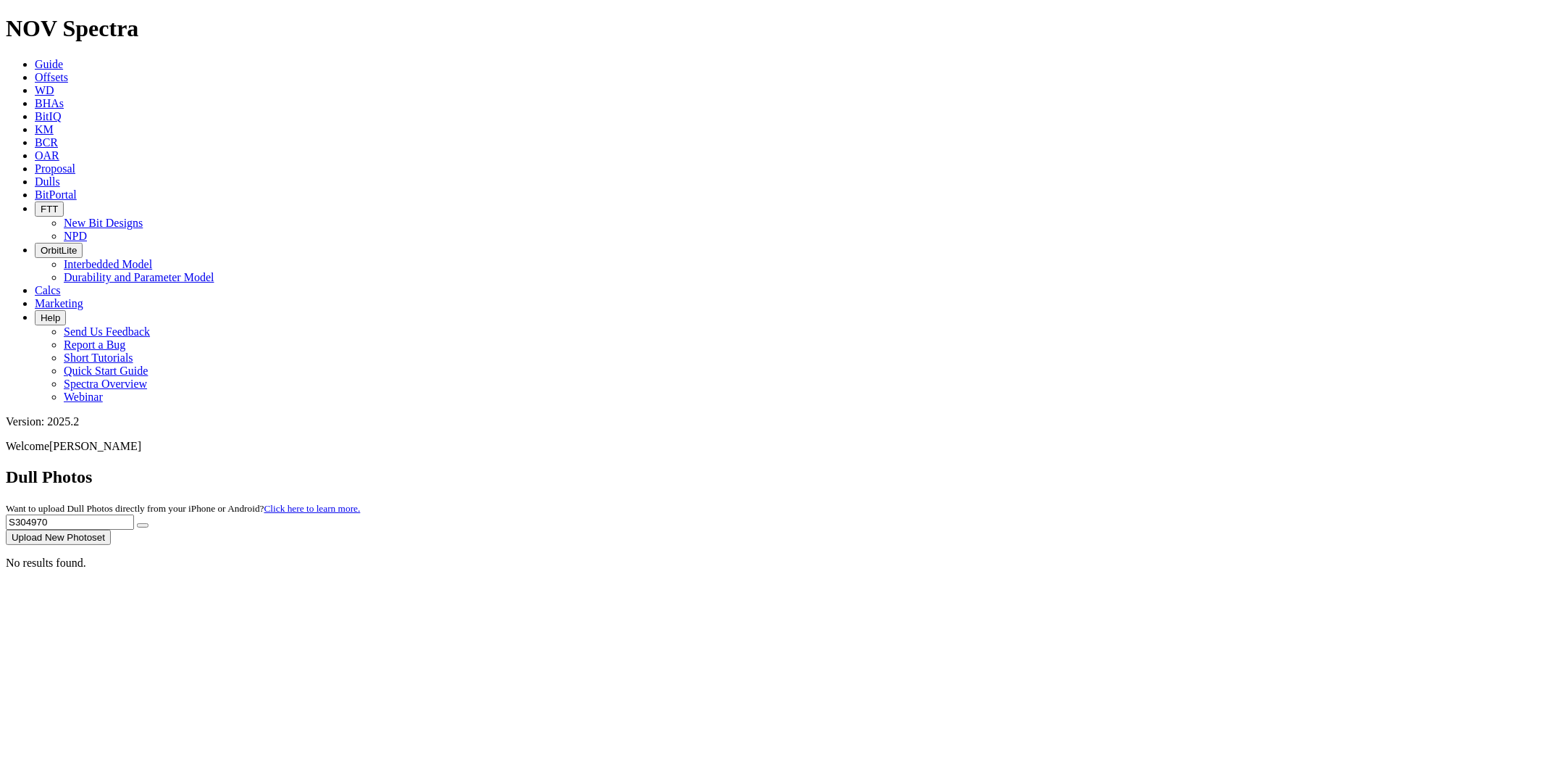
click at [137, 523] on button "submit" at bounding box center [143, 525] width 12 height 4
drag, startPoint x: 1248, startPoint y: 65, endPoint x: 1120, endPoint y: 82, distance: 129.3
click at [1120, 467] on div "Dull Photos Want to upload Dull Photos directly from your iPhone or Android? Cl…" at bounding box center [773, 506] width 1534 height 78
paste input "15842"
type input "S315842"
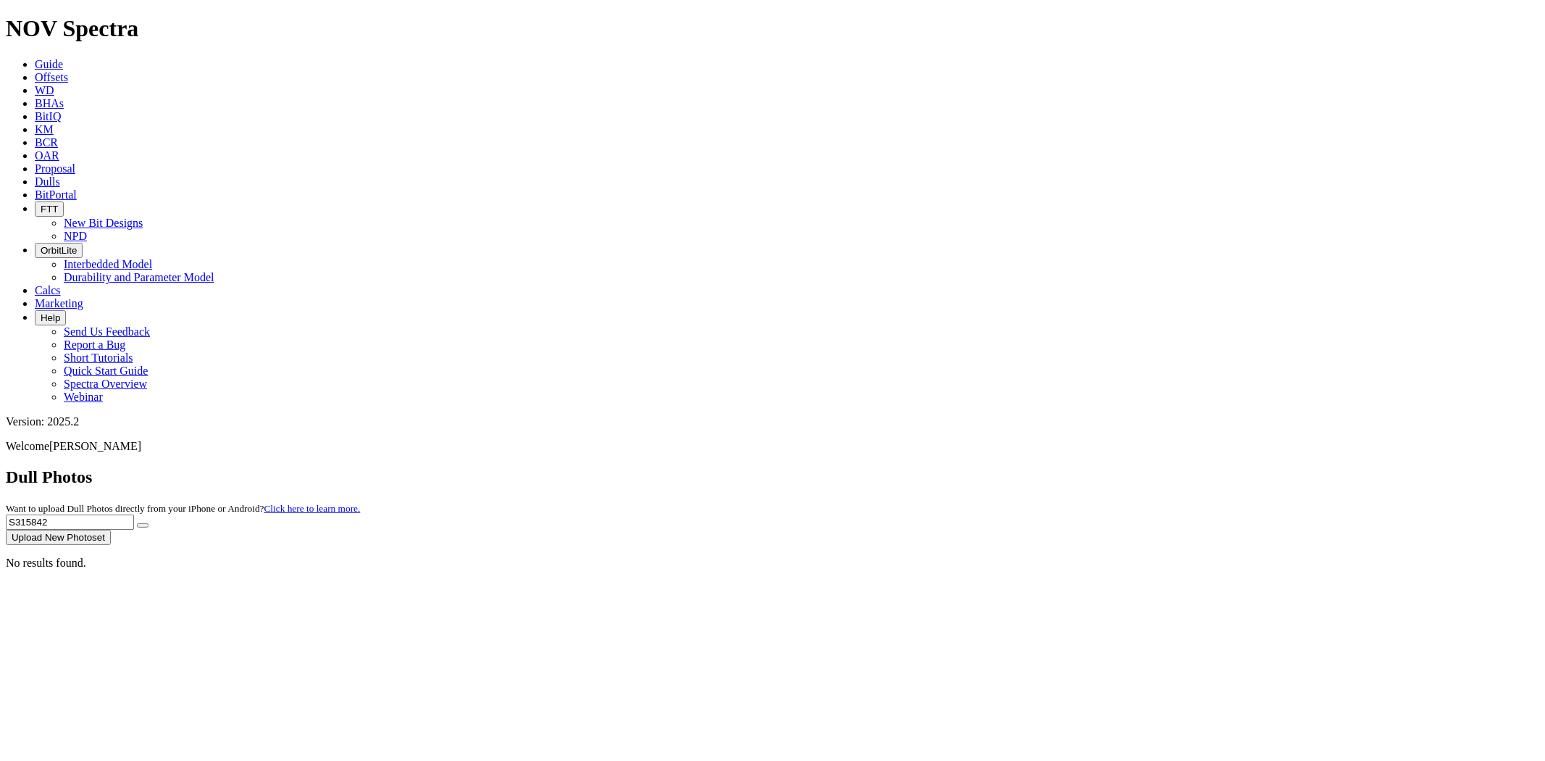
click at [137, 523] on button "submit" at bounding box center [143, 525] width 12 height 4
click at [35, 84] on icon at bounding box center [35, 90] width 0 height 12
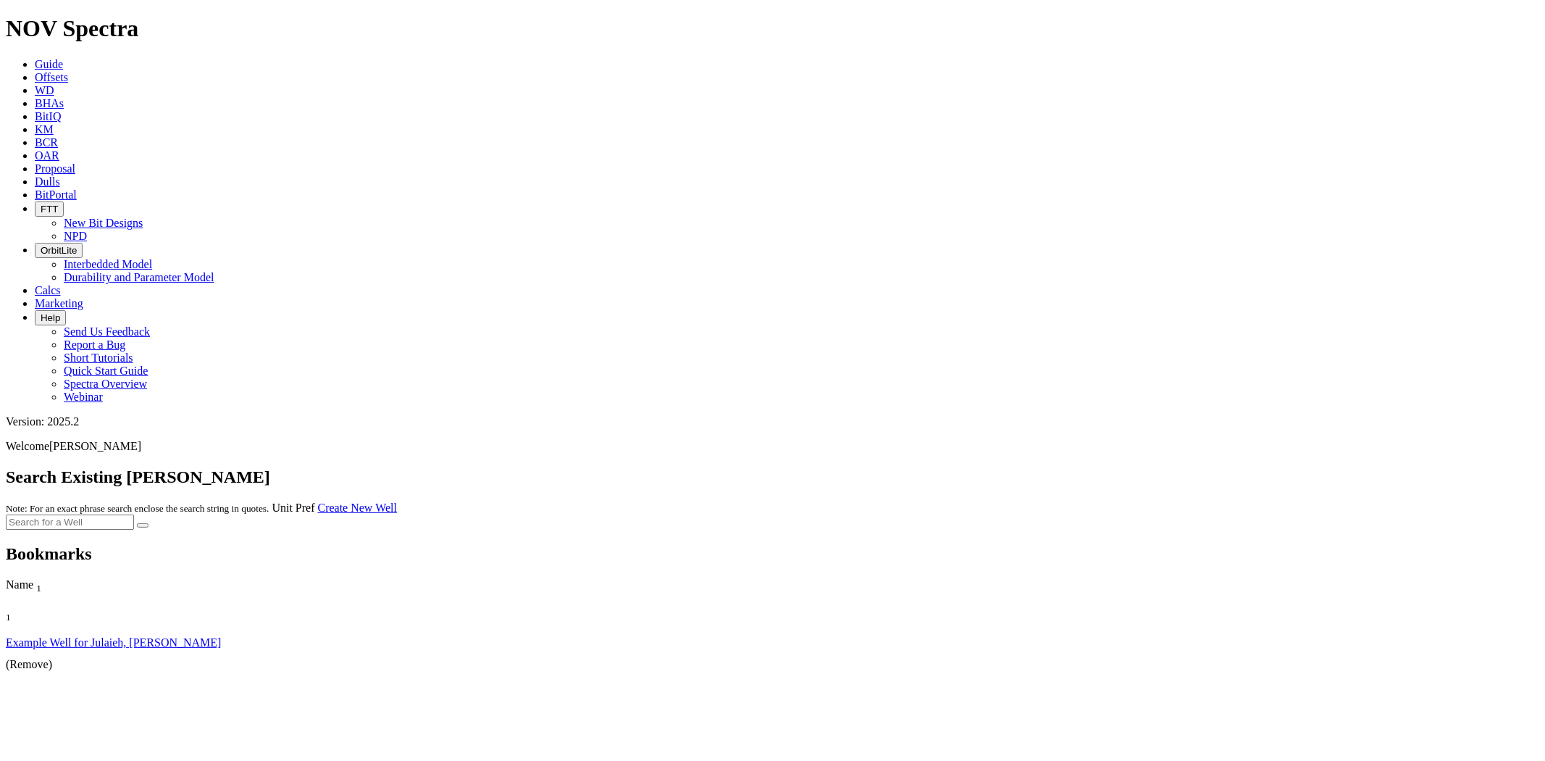
click at [63, 58] on link "Guide" at bounding box center [49, 64] width 28 height 12
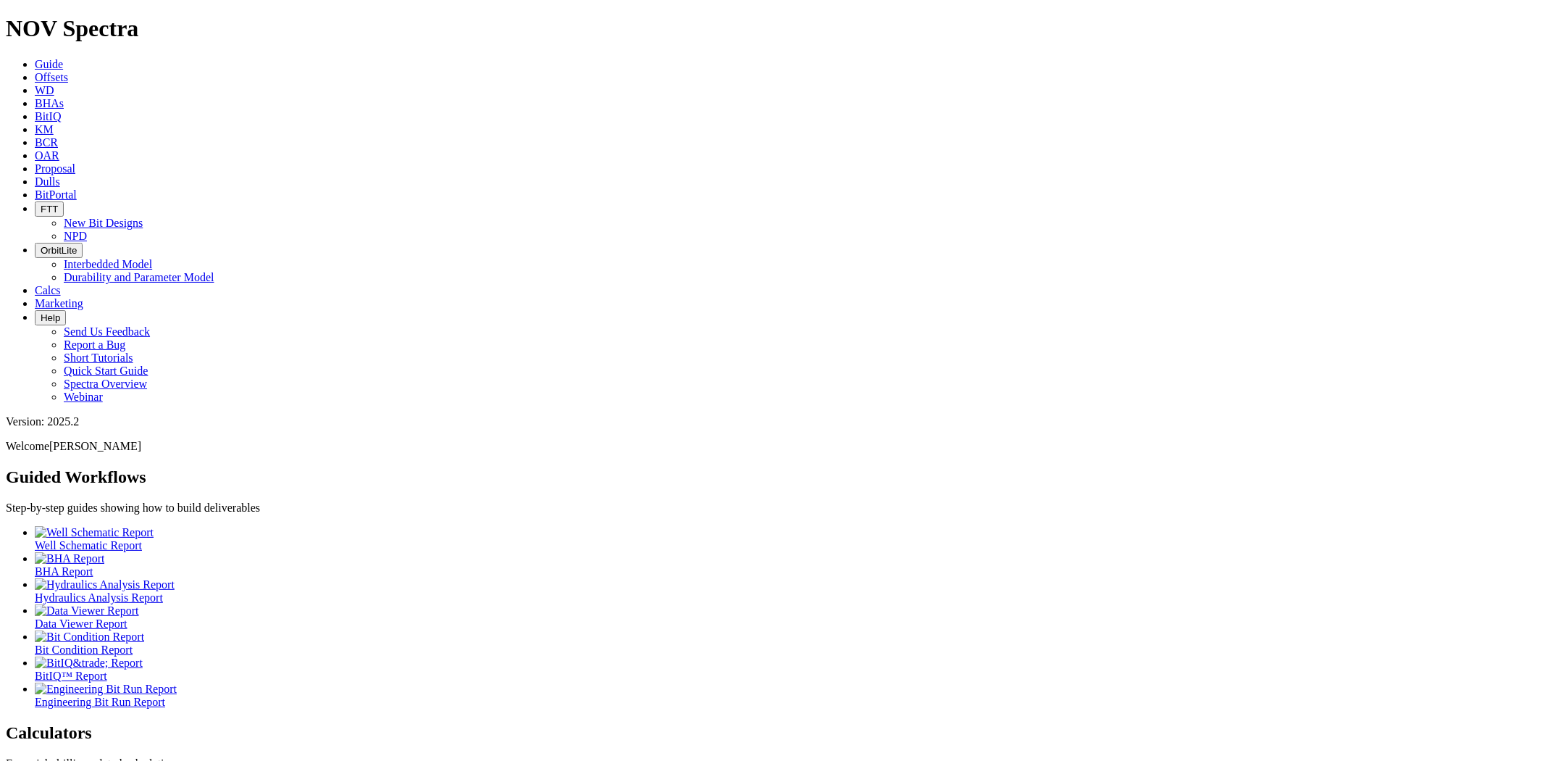
click at [35, 175] on icon at bounding box center [35, 181] width 0 height 12
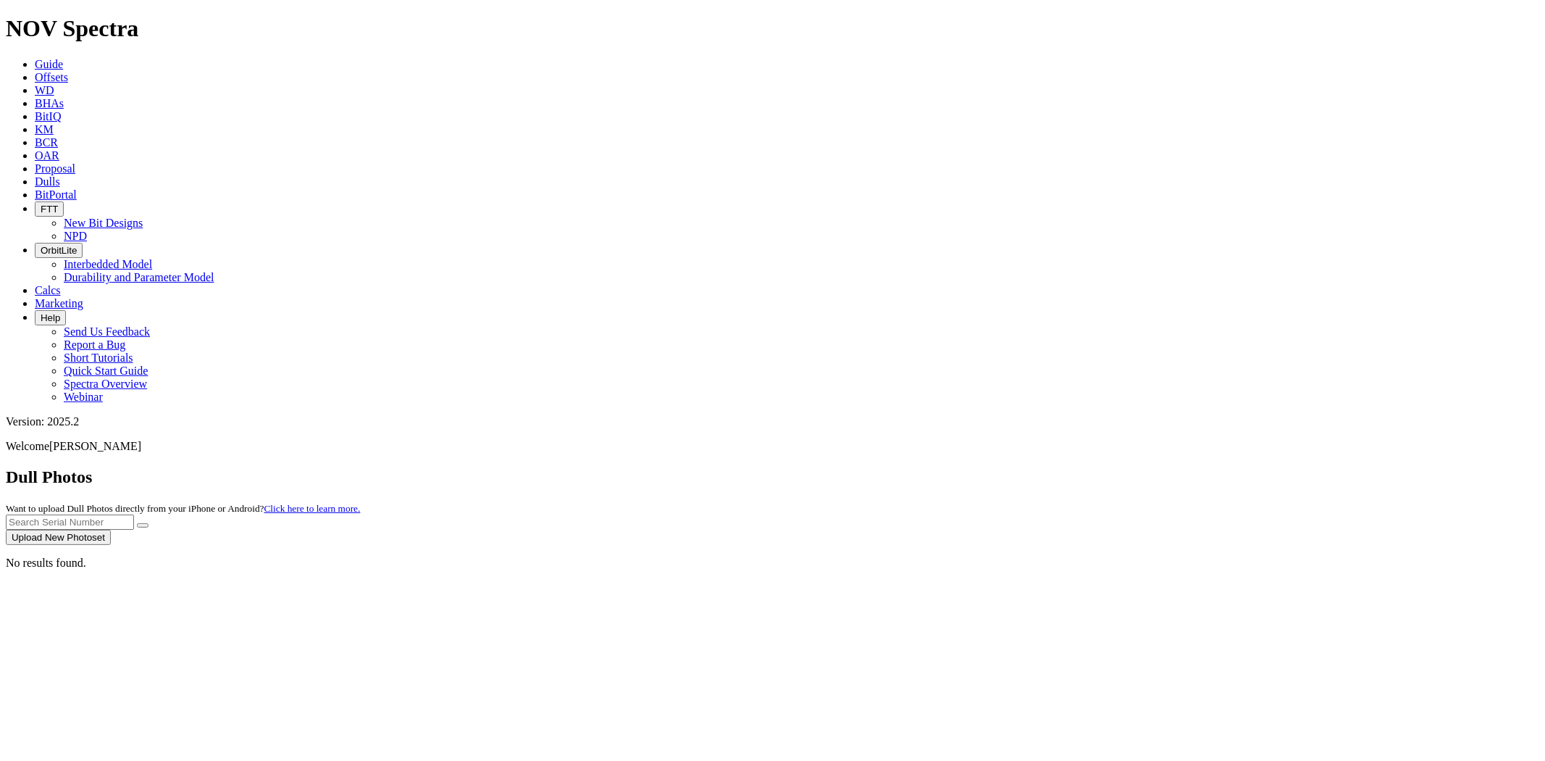
click at [134, 514] on input "text" at bounding box center [70, 521] width 128 height 15
paste input "S315842"
type input "S315842"
click at [137, 523] on button "submit" at bounding box center [143, 525] width 12 height 4
drag, startPoint x: 1243, startPoint y: 59, endPoint x: 1132, endPoint y: 72, distance: 111.7
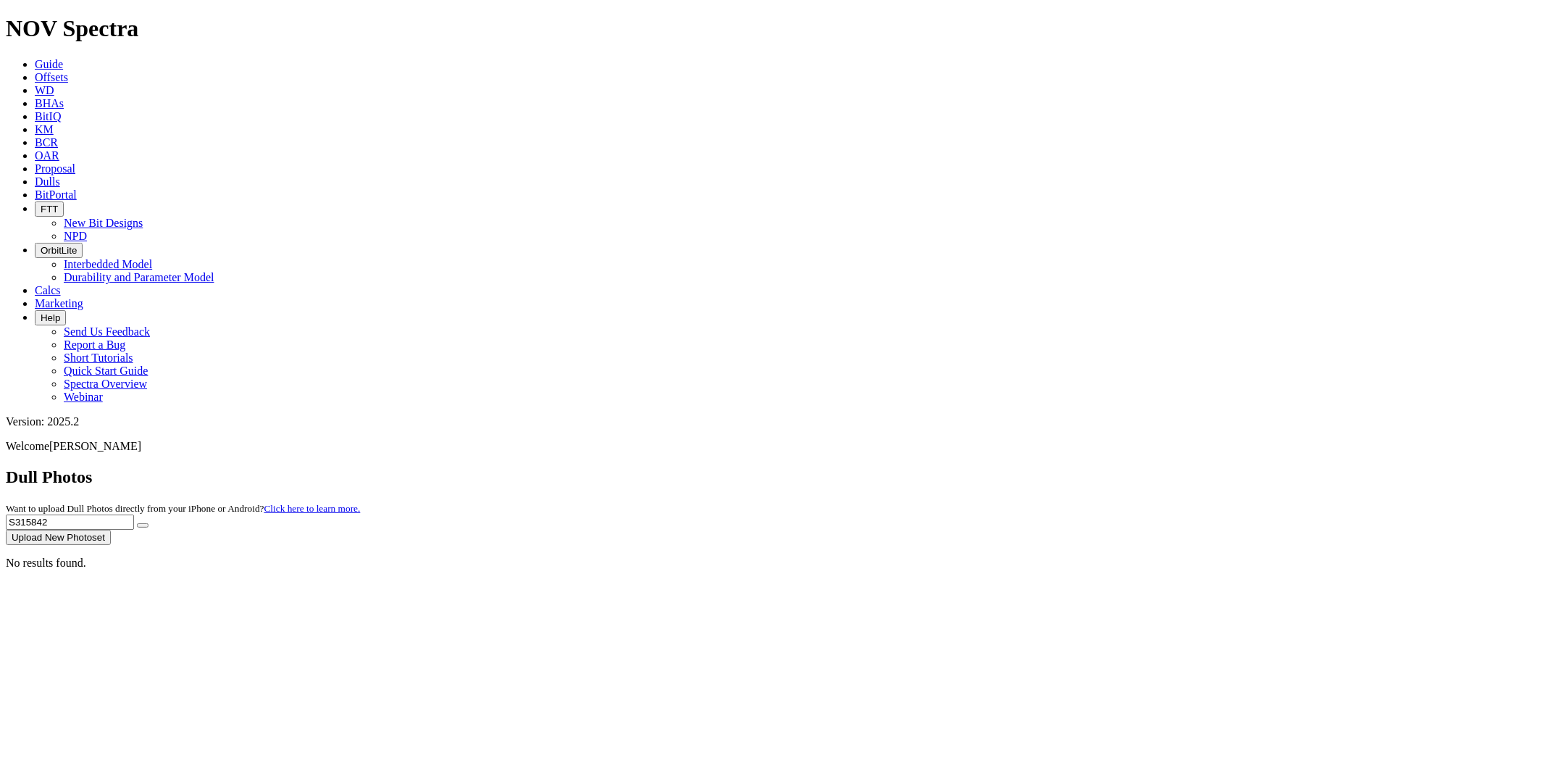
click at [1135, 467] on div "Dull Photos Want to upload Dull Photos directly from your iPhone or Android? Cl…" at bounding box center [773, 506] width 1534 height 78
click at [137, 523] on button "submit" at bounding box center [143, 525] width 12 height 4
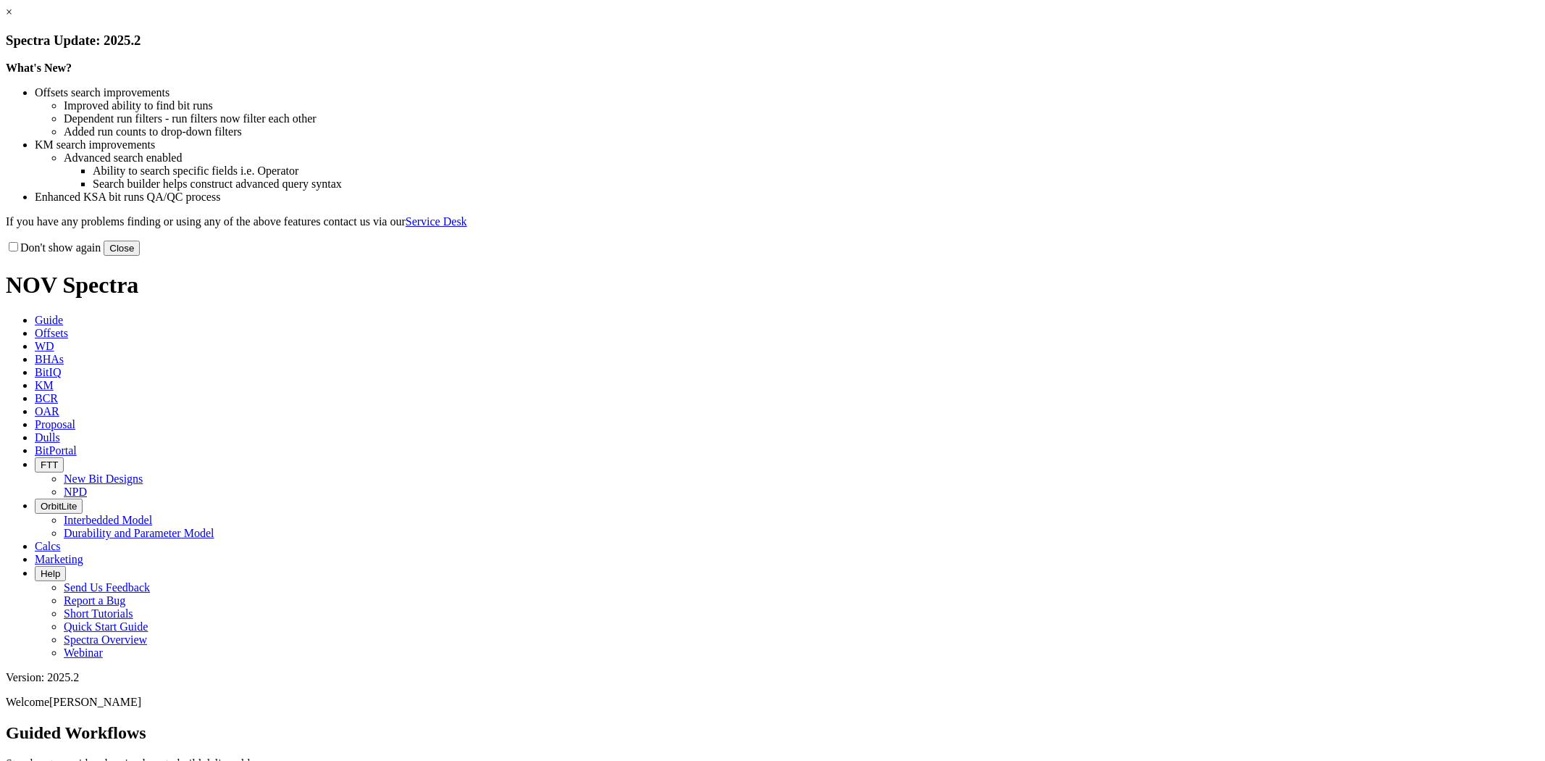
drag, startPoint x: 1082, startPoint y: 113, endPoint x: 1074, endPoint y: 113, distance: 8.0
click at [12, 18] on link "×" at bounding box center [9, 12] width 7 height 12
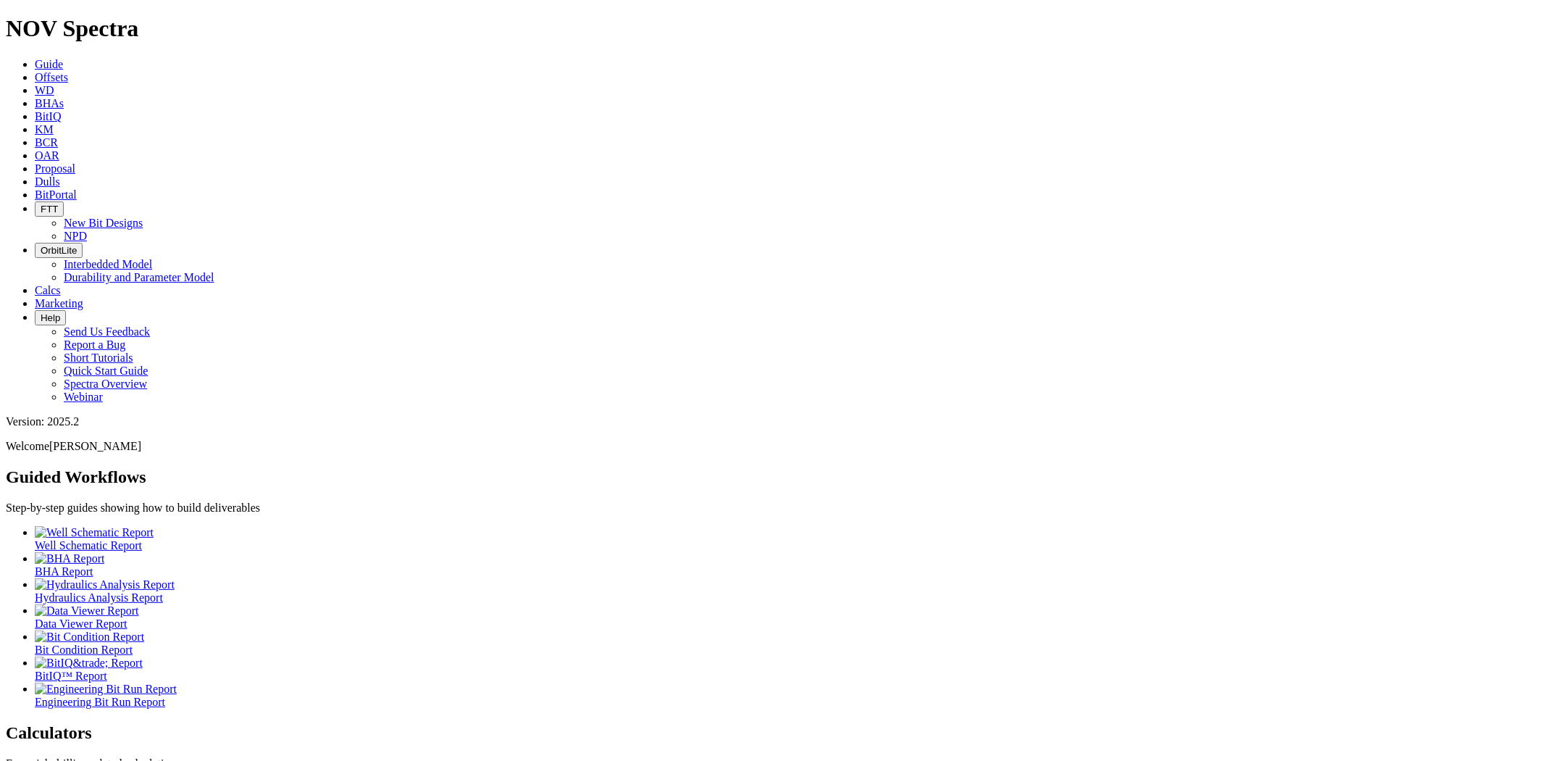
click at [60, 175] on link "Dulls" at bounding box center [47, 181] width 25 height 12
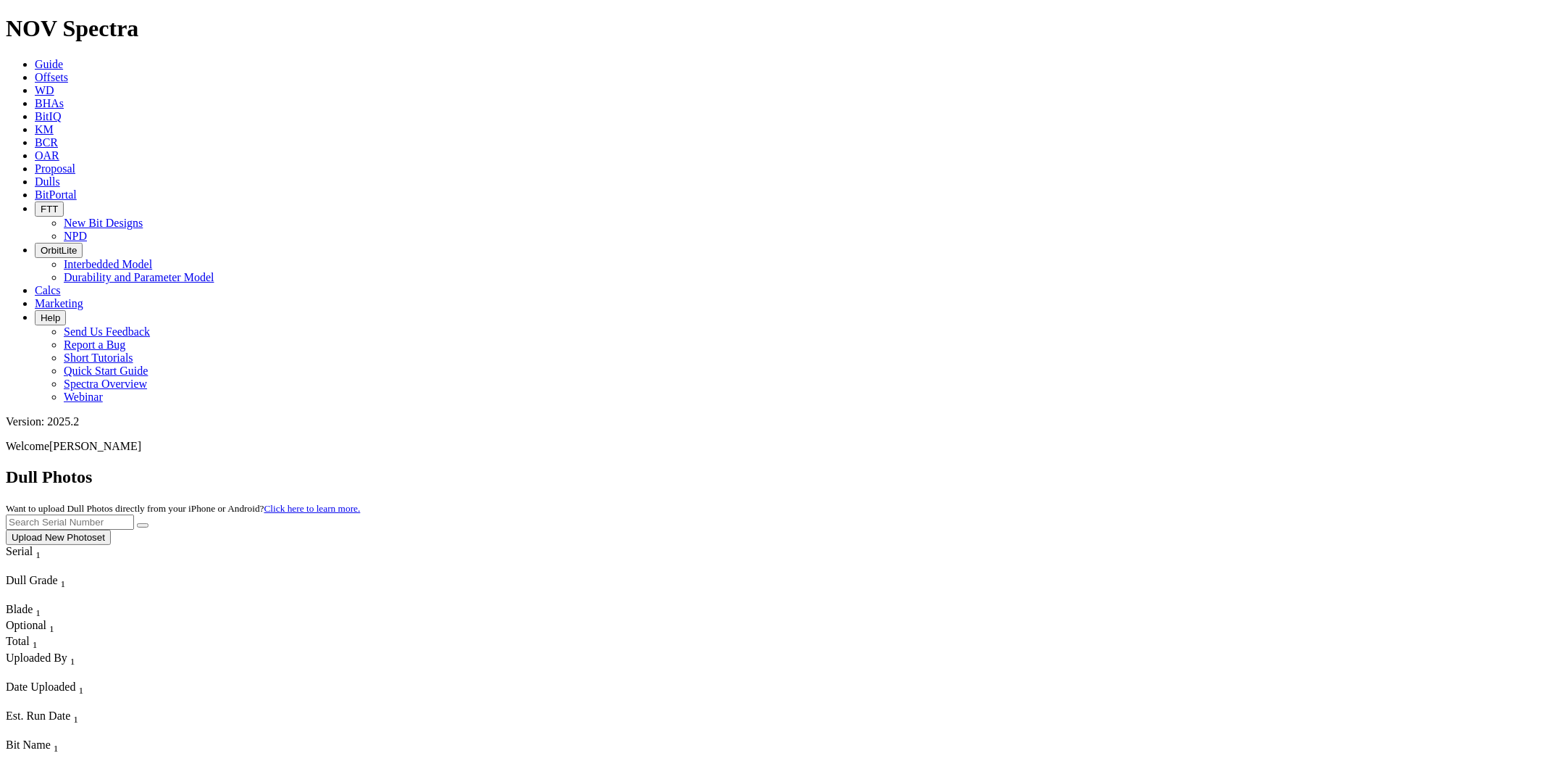
click at [134, 514] on input "text" at bounding box center [70, 521] width 128 height 15
paste input "S315839"
type input "S315839"
click at [137, 523] on button "submit" at bounding box center [143, 525] width 12 height 4
